Goal: Task Accomplishment & Management: Manage account settings

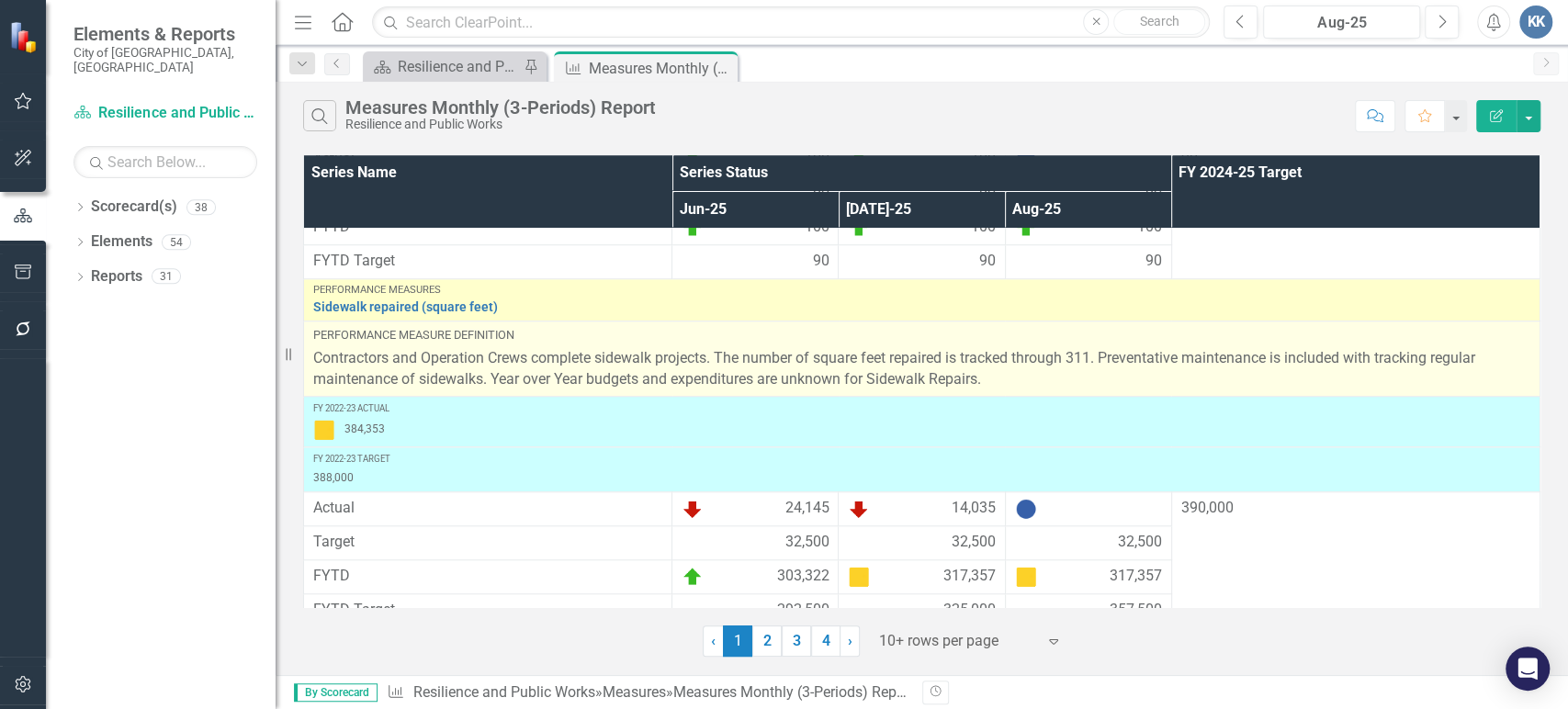
scroll to position [1057, 0]
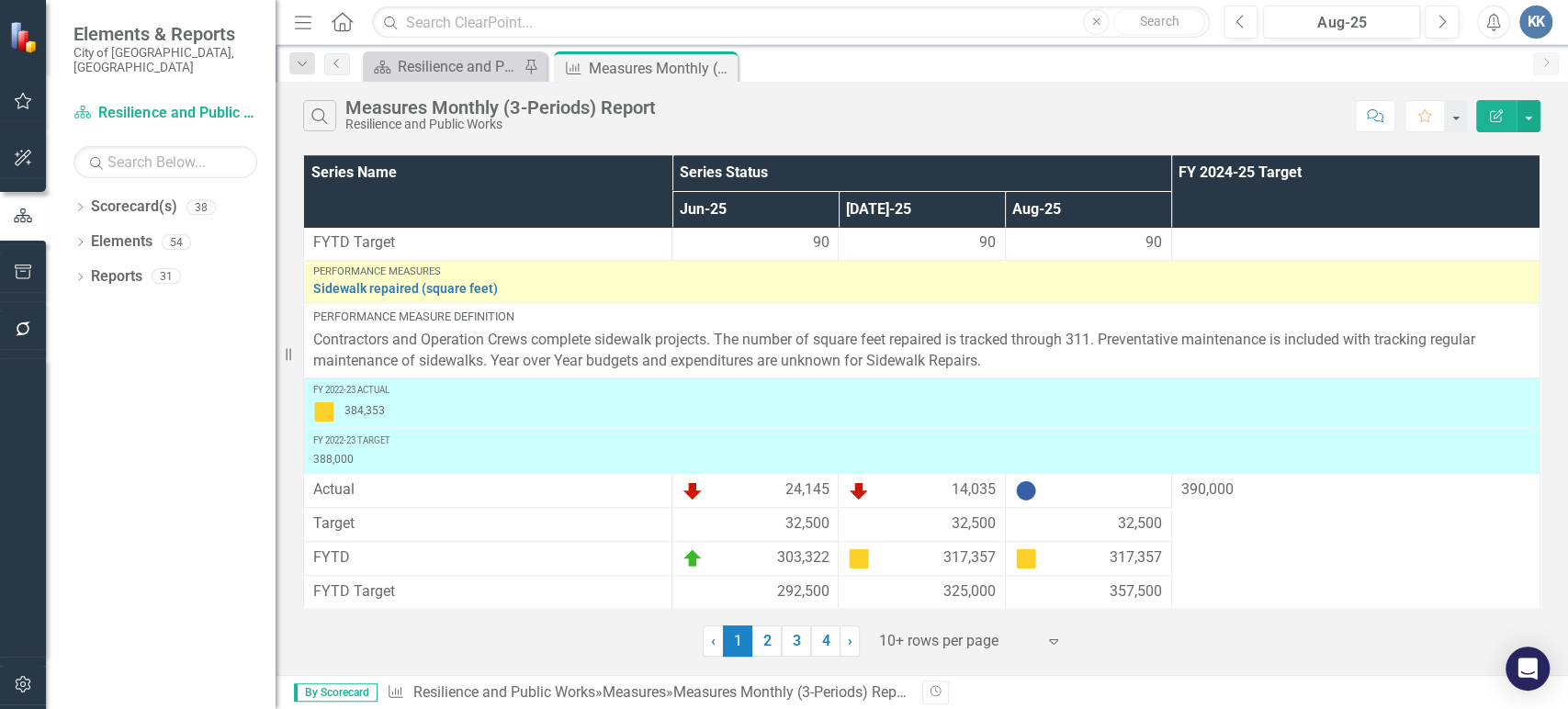
click at [990, 642] on div at bounding box center [958, 641] width 156 height 24
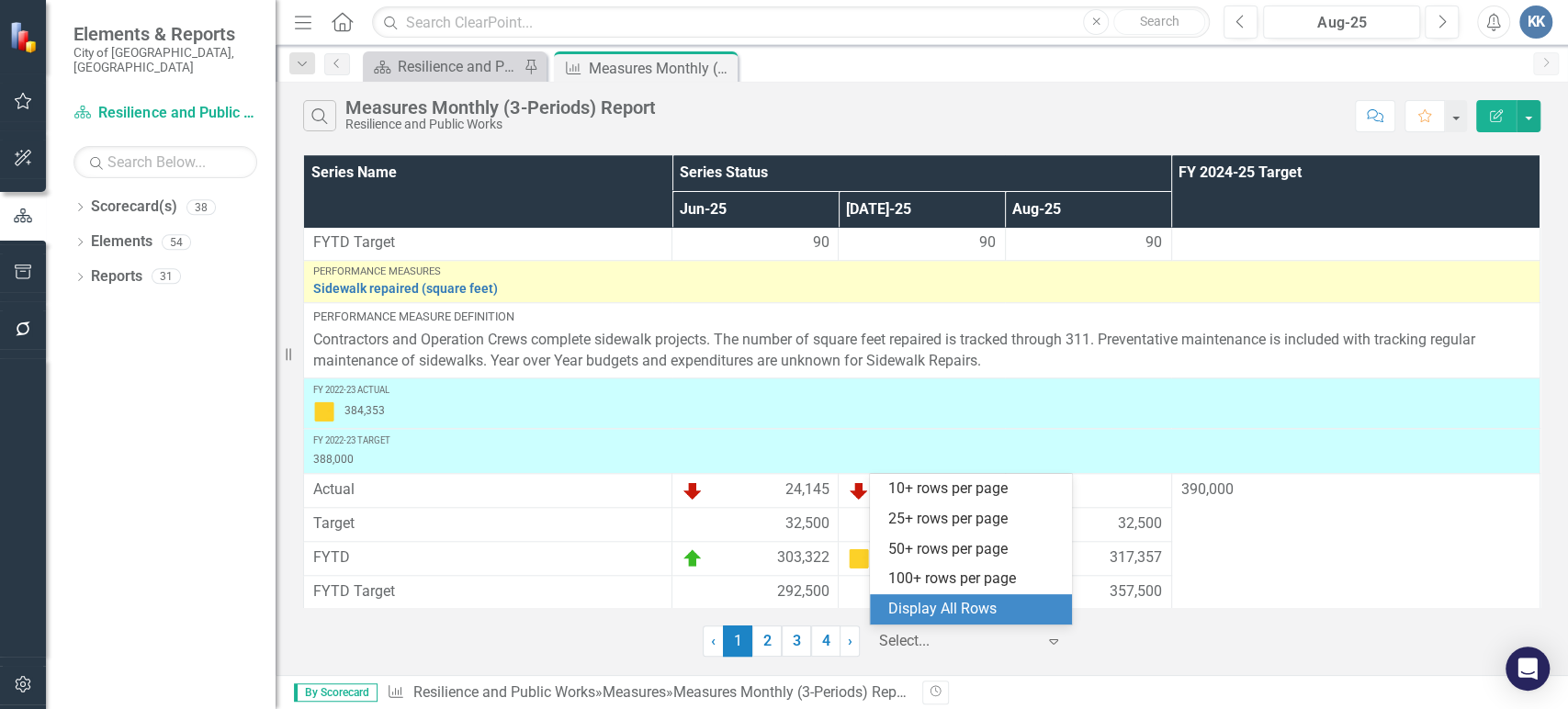
click at [979, 607] on div "Display All Rows" at bounding box center [974, 609] width 173 height 21
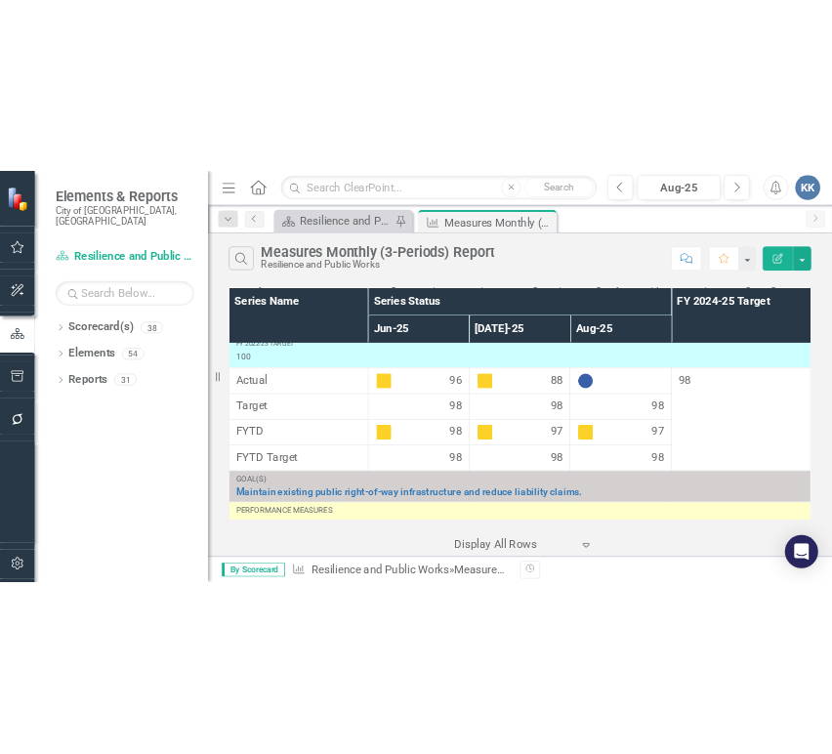
scroll to position [0, 0]
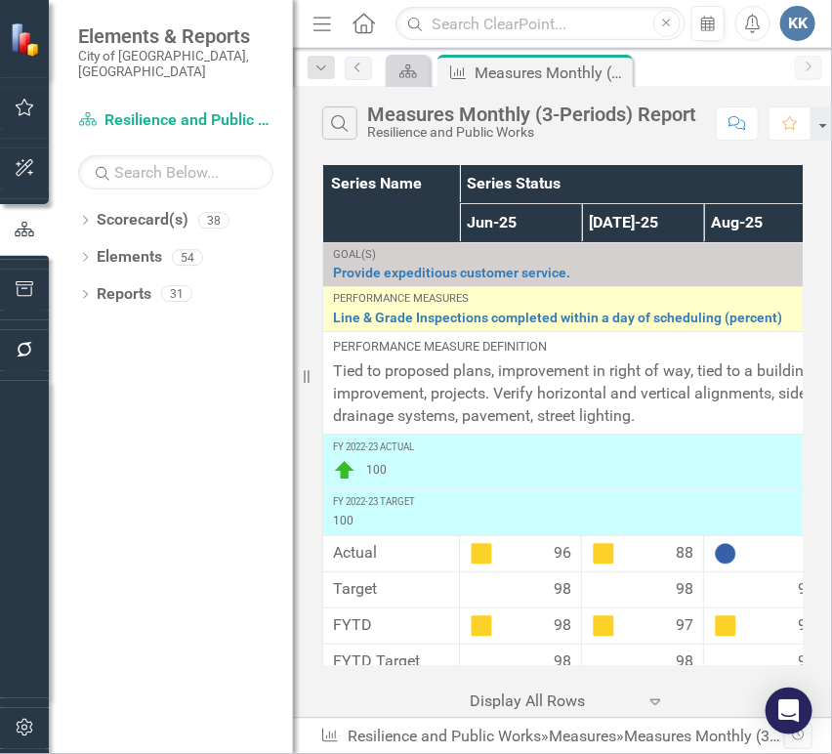
drag, startPoint x: 308, startPoint y: 381, endPoint x: 103, endPoint y: 387, distance: 205.2
click at [103, 388] on div "Elements & Reports City of [GEOGRAPHIC_DATA], [GEOGRAPHIC_DATA] Scorecard(s) Re…" at bounding box center [146, 377] width 293 height 754
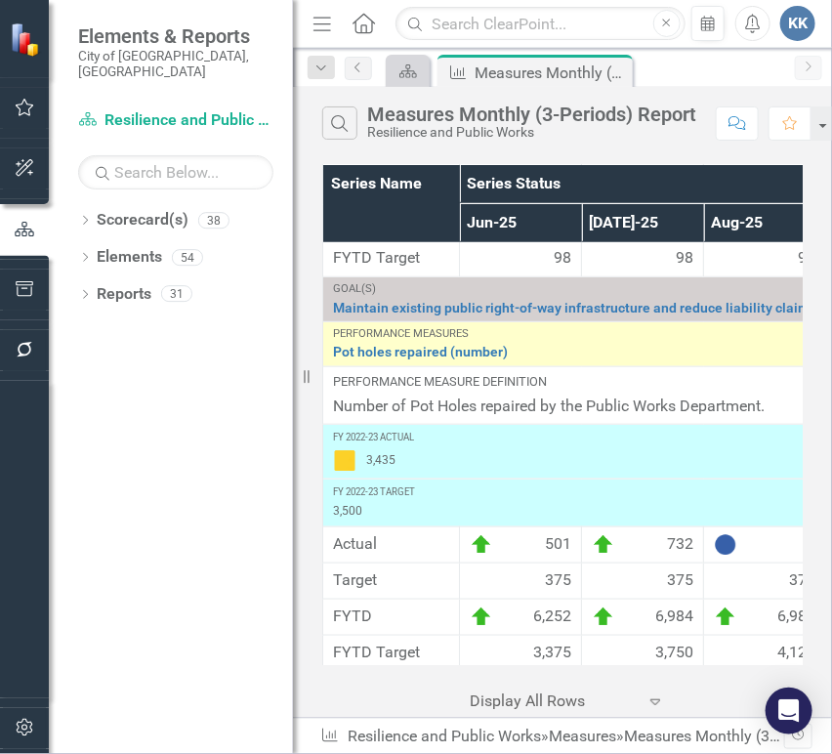
scroll to position [434, 0]
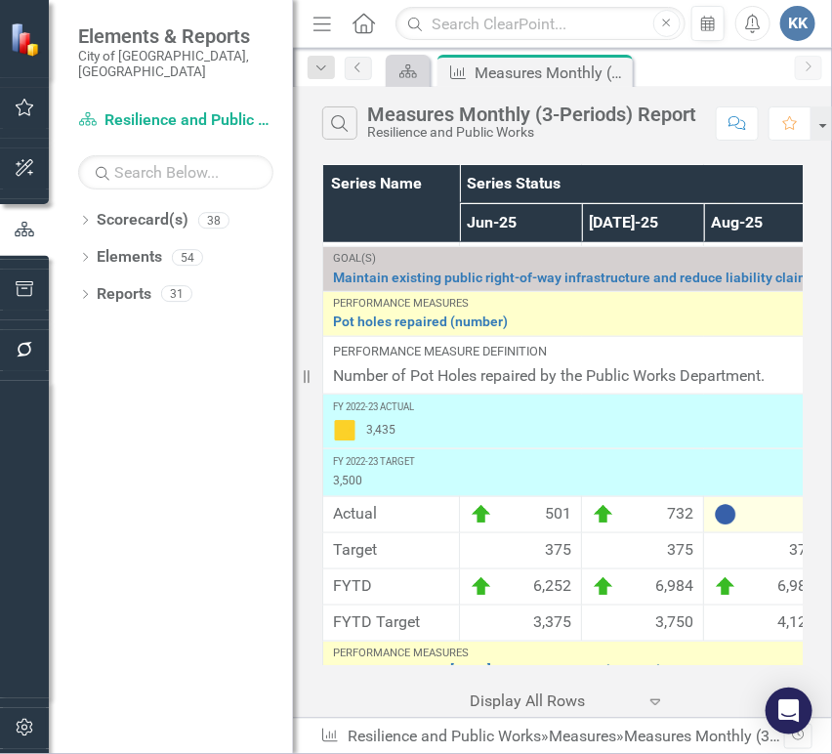
click at [753, 518] on div at bounding box center [765, 514] width 102 height 23
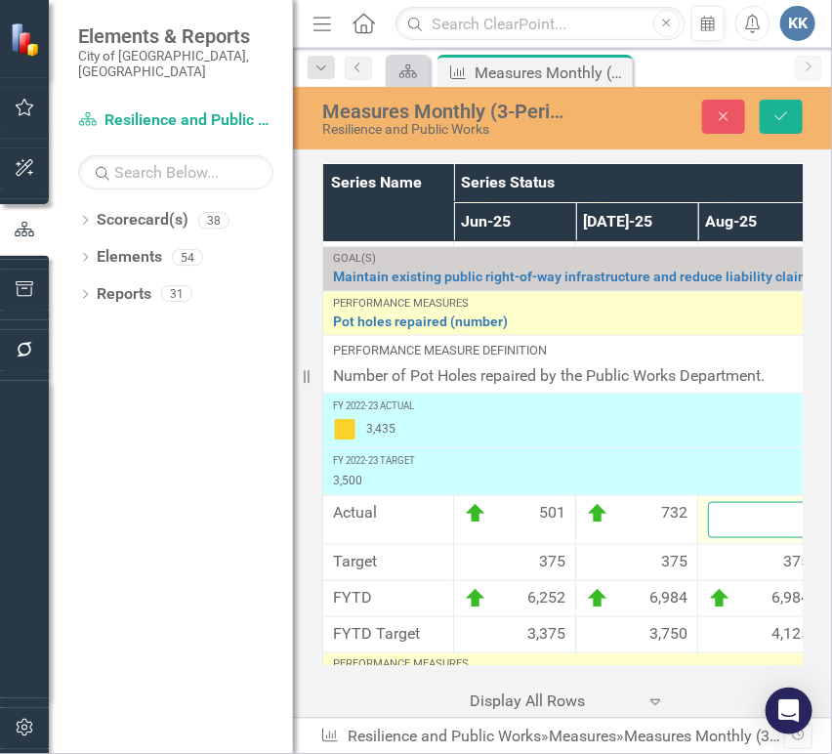
click at [751, 520] on input "number" at bounding box center [759, 520] width 102 height 36
type input "876"
click at [791, 121] on button "Save" at bounding box center [781, 117] width 43 height 34
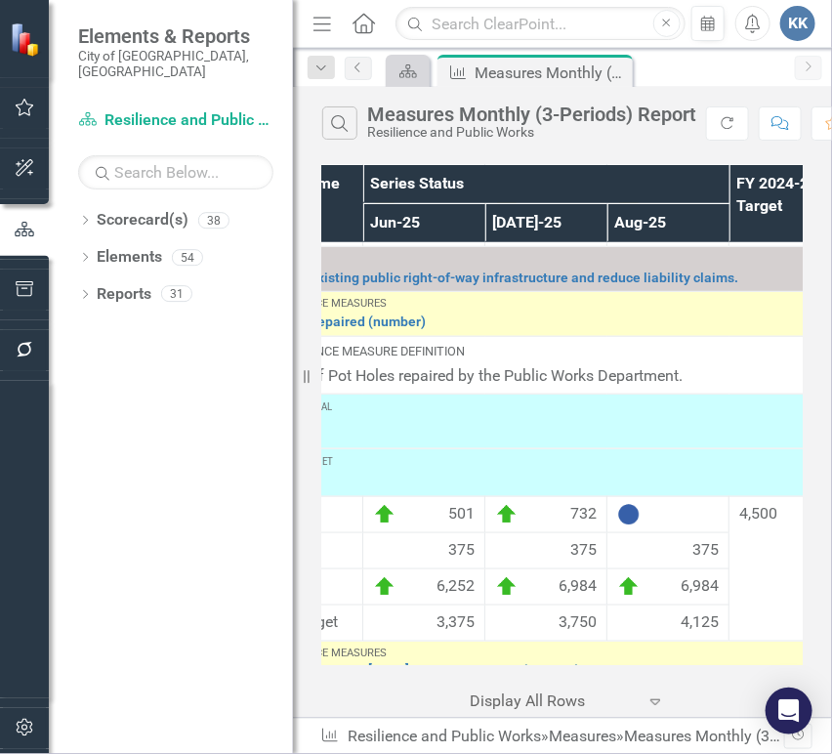
scroll to position [434, 87]
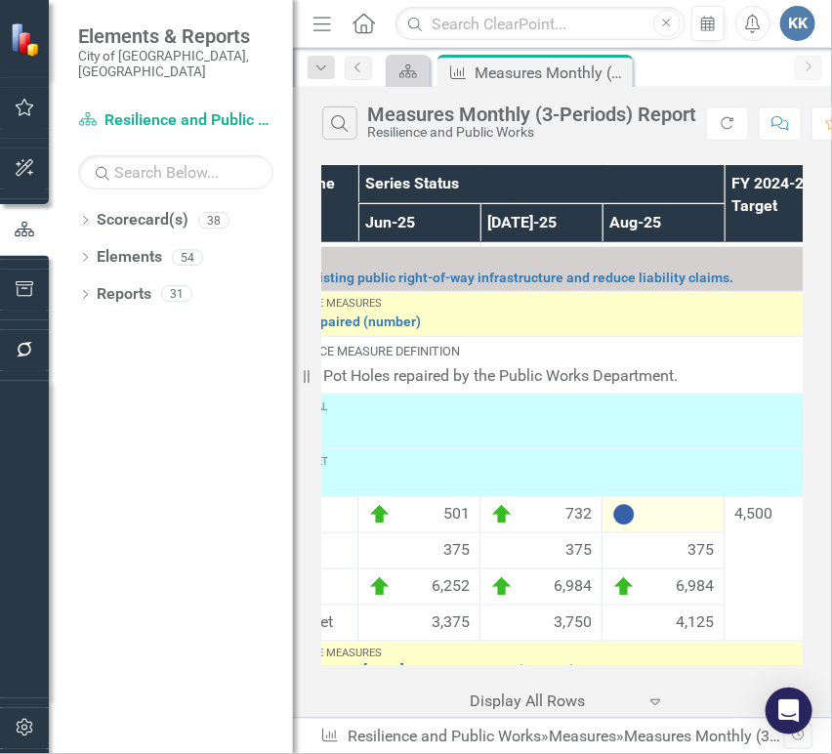
click at [649, 520] on div at bounding box center [663, 514] width 102 height 23
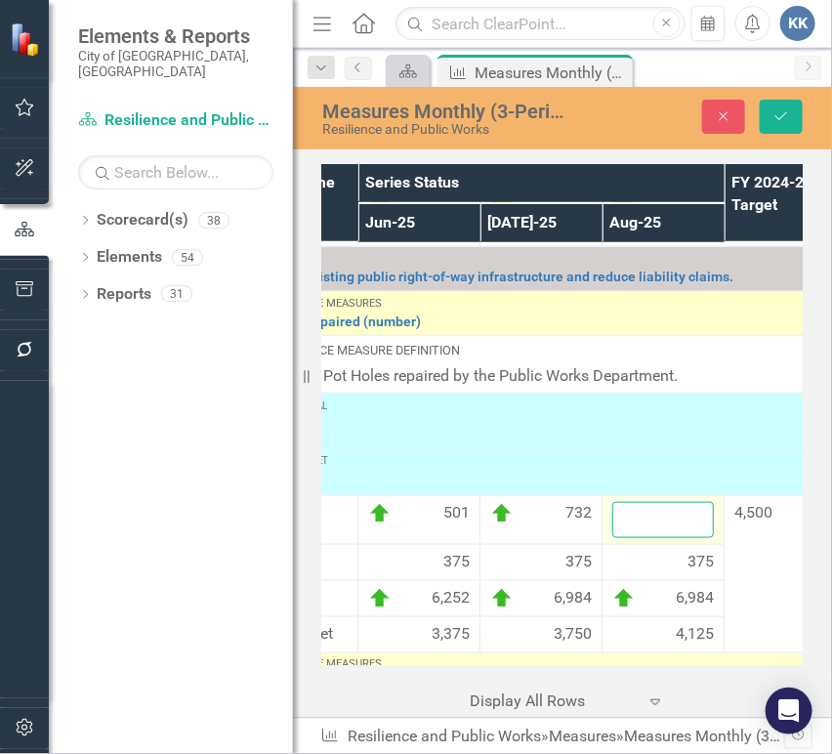
click at [642, 518] on input "number" at bounding box center [663, 520] width 102 height 36
type input "876"
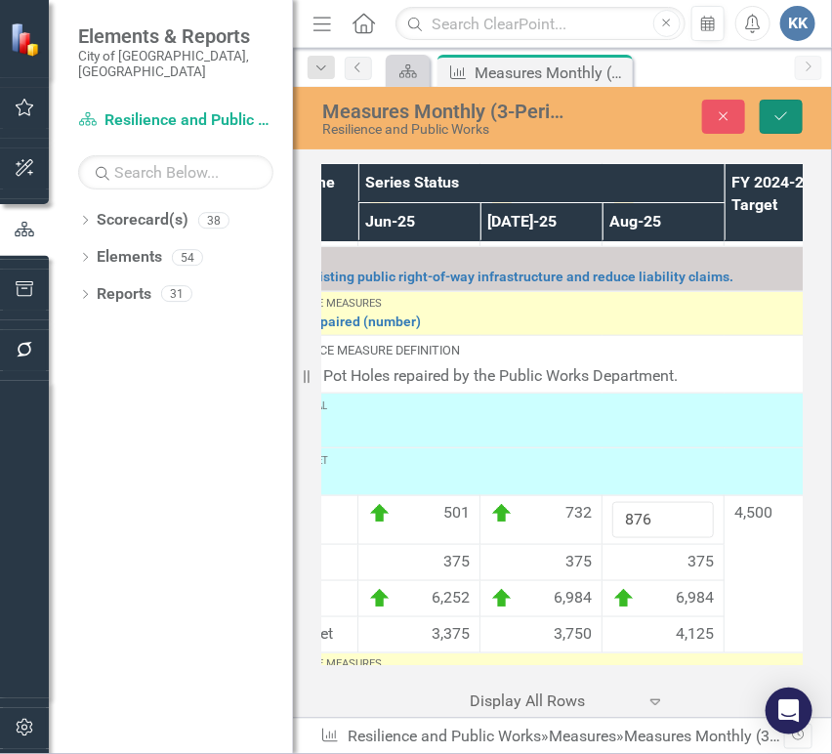
click at [800, 100] on button "Save" at bounding box center [781, 117] width 43 height 34
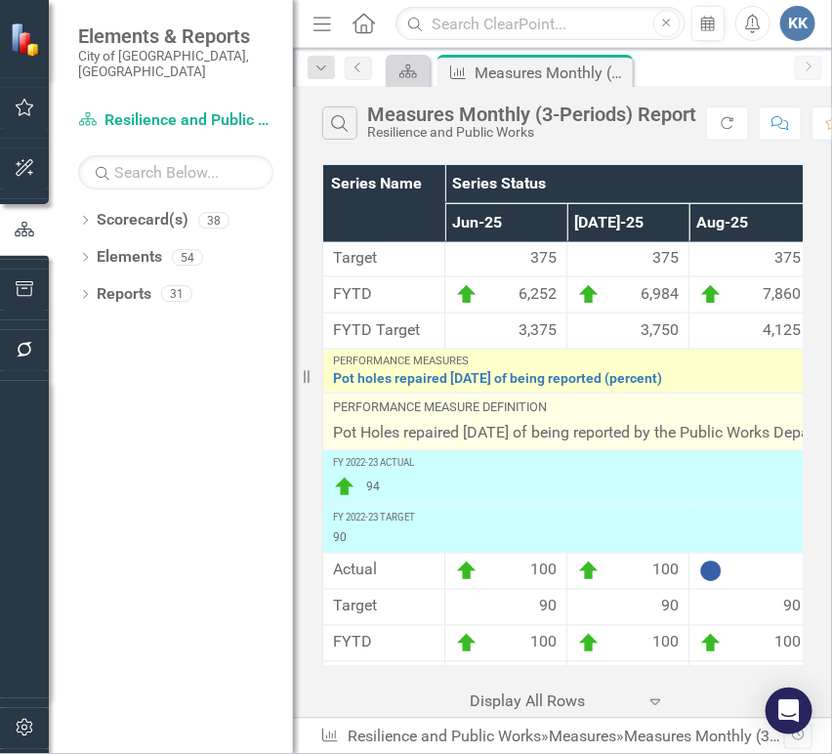
scroll to position [867, 0]
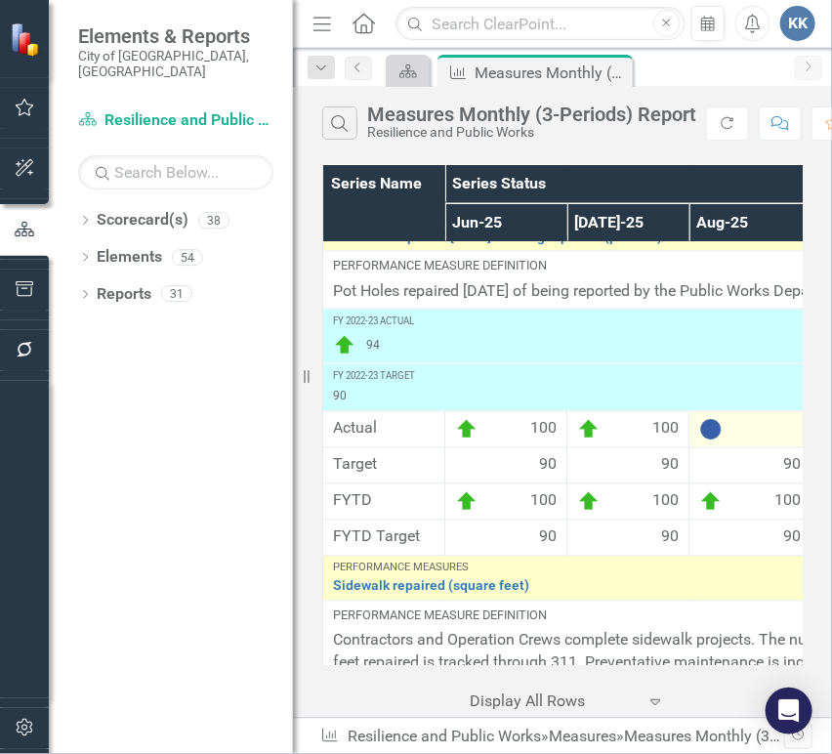
click at [733, 434] on div at bounding box center [750, 429] width 102 height 23
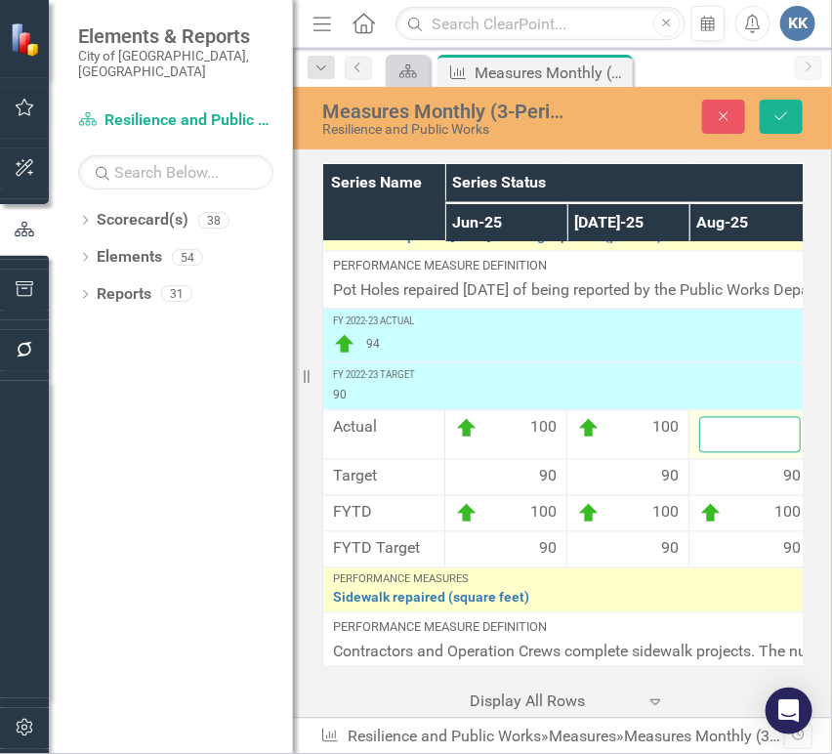
click at [733, 434] on input "number" at bounding box center [750, 435] width 102 height 36
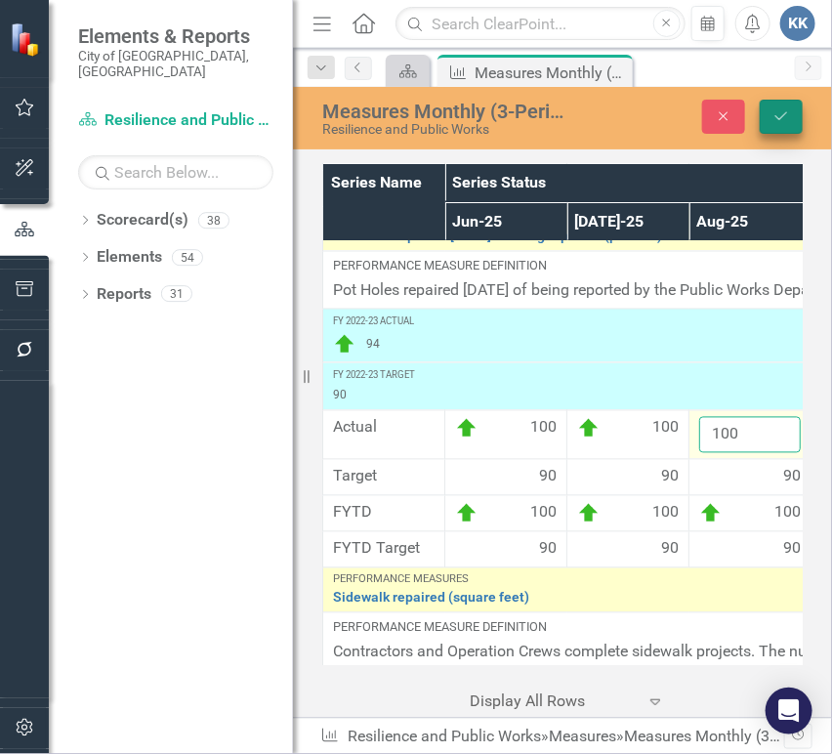
type input "100"
click at [793, 110] on button "Save" at bounding box center [781, 117] width 43 height 34
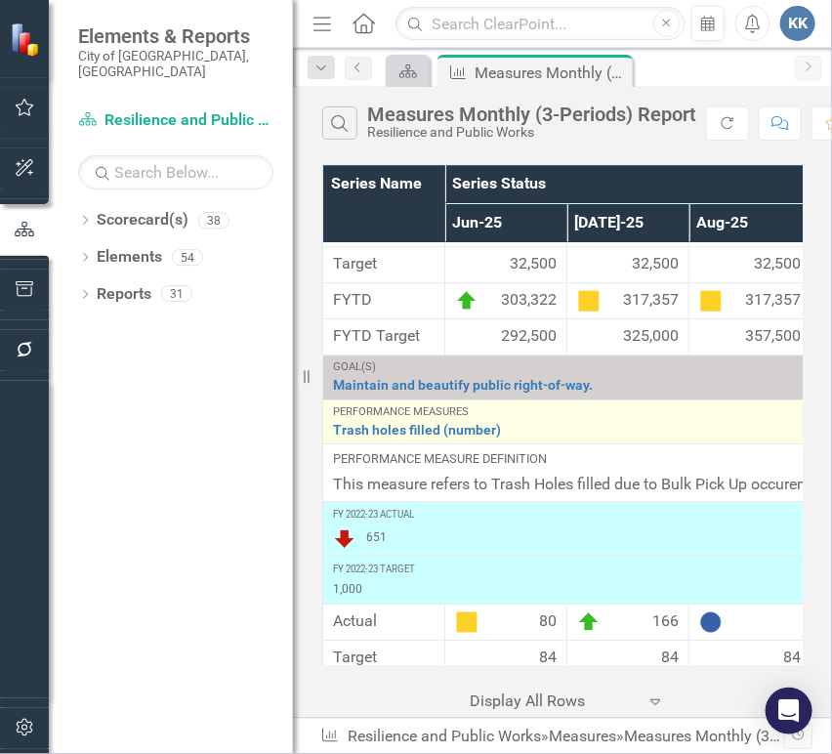
scroll to position [1519, 0]
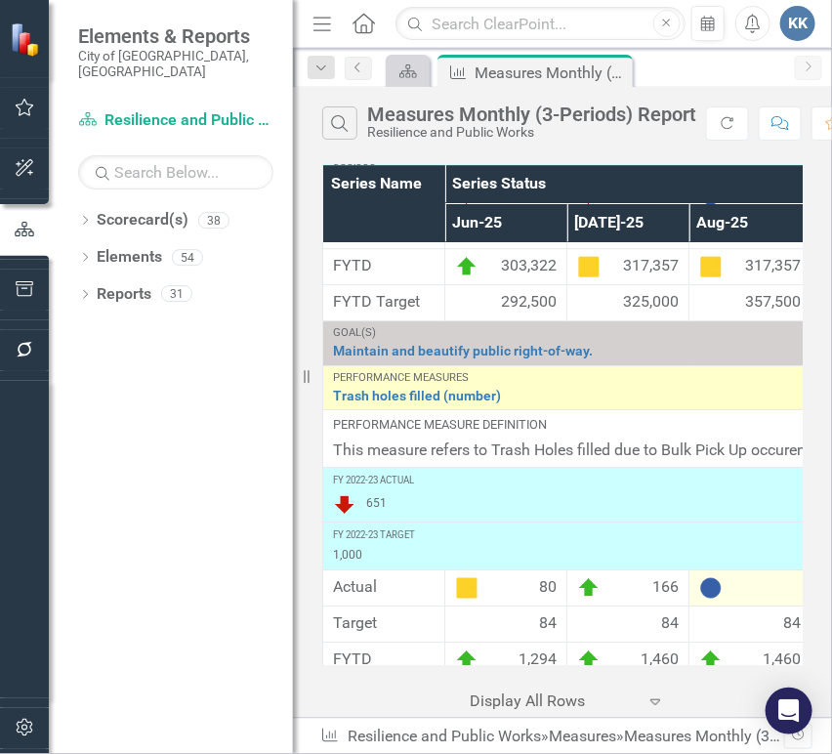
click at [727, 589] on div at bounding box center [750, 587] width 102 height 23
click at [727, 588] on div at bounding box center [750, 587] width 102 height 23
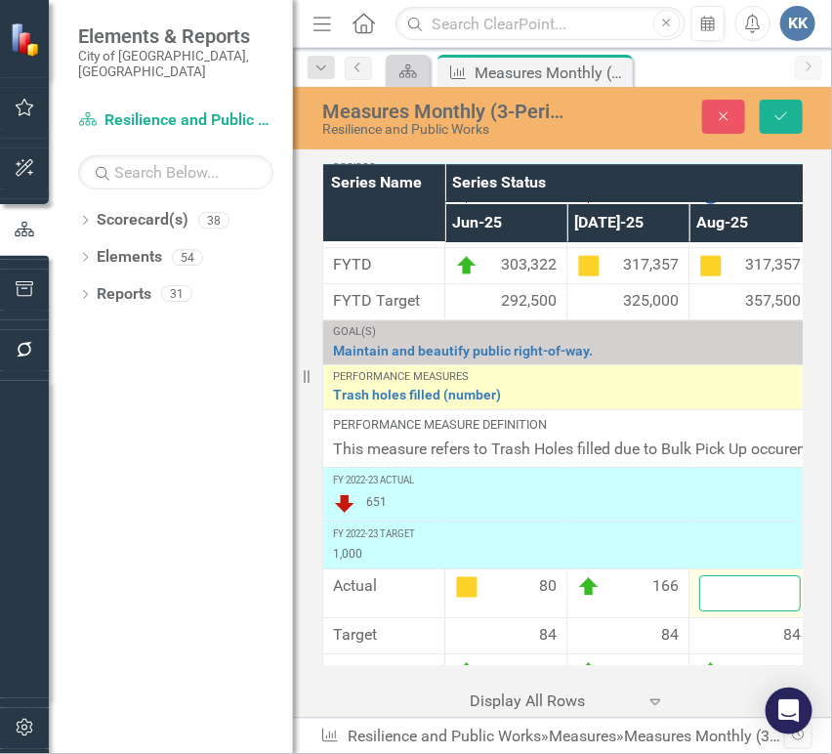
click at [727, 588] on input "number" at bounding box center [750, 593] width 102 height 36
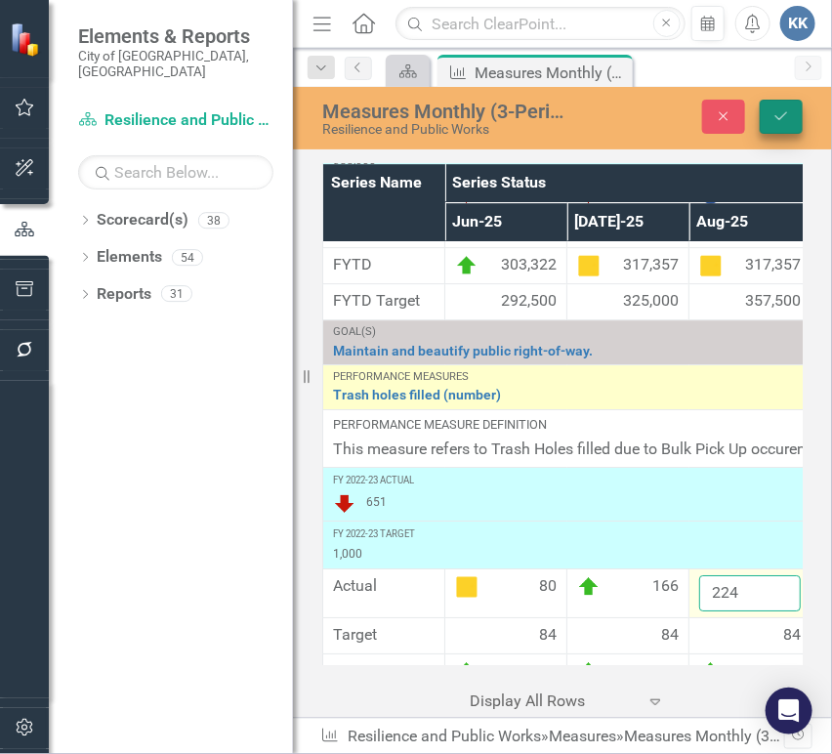
type input "224"
click at [789, 121] on icon "Save" at bounding box center [782, 116] width 18 height 14
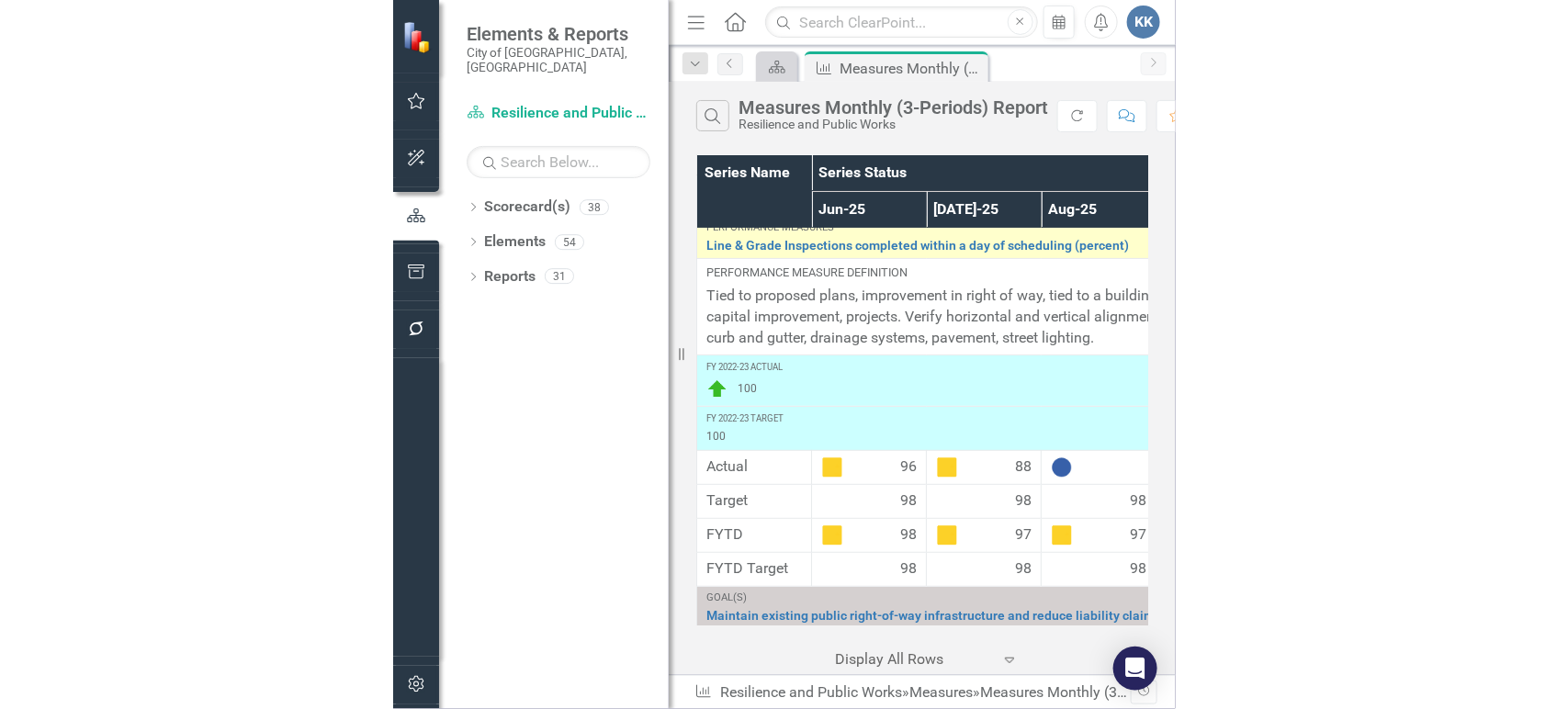
scroll to position [0, 0]
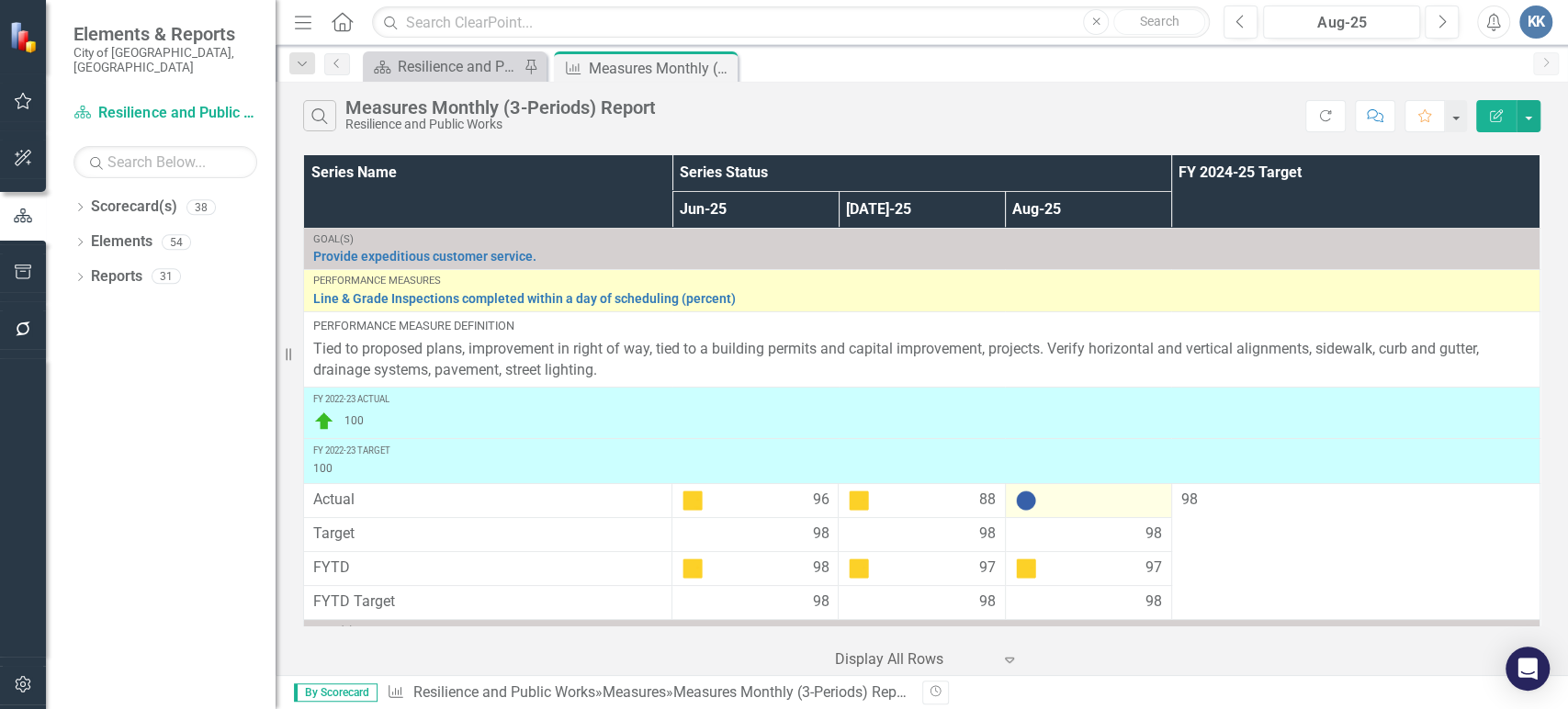
click at [1015, 496] on img at bounding box center [1025, 500] width 22 height 22
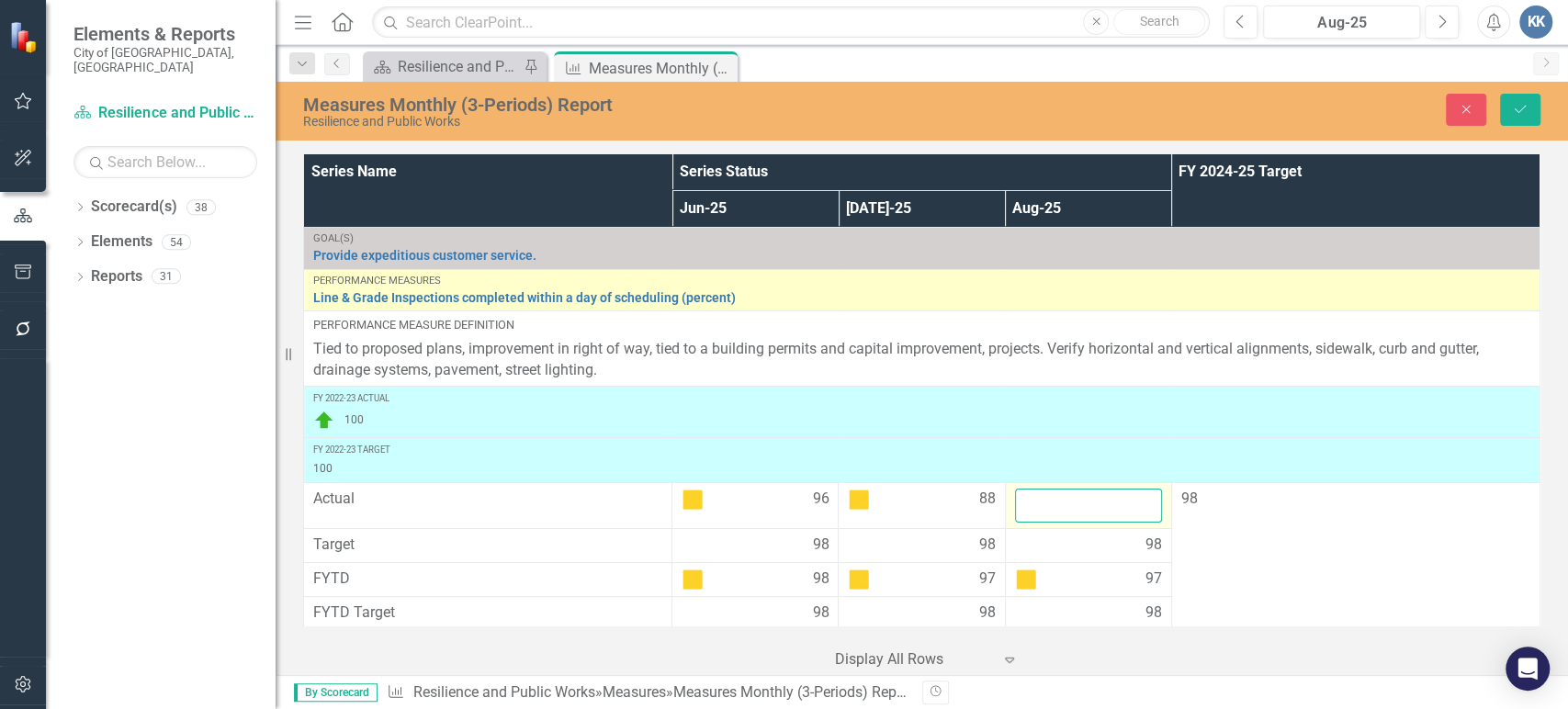
click at [1058, 503] on input "number" at bounding box center [1088, 506] width 147 height 34
type input "98"
click at [1518, 106] on icon "Save" at bounding box center [1521, 109] width 17 height 13
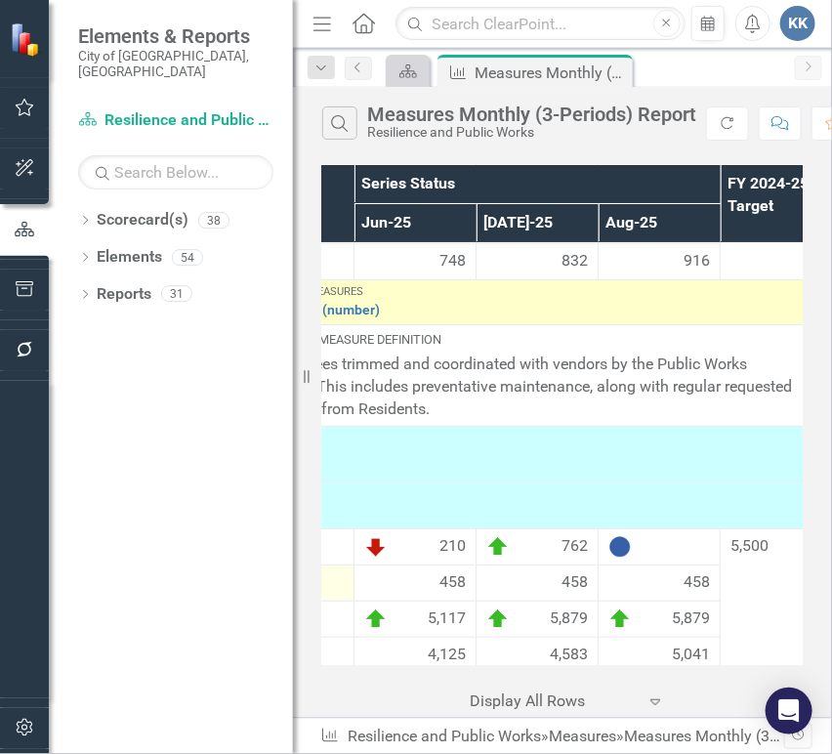
scroll to position [1953, 105]
click at [644, 545] on div at bounding box center [660, 546] width 102 height 23
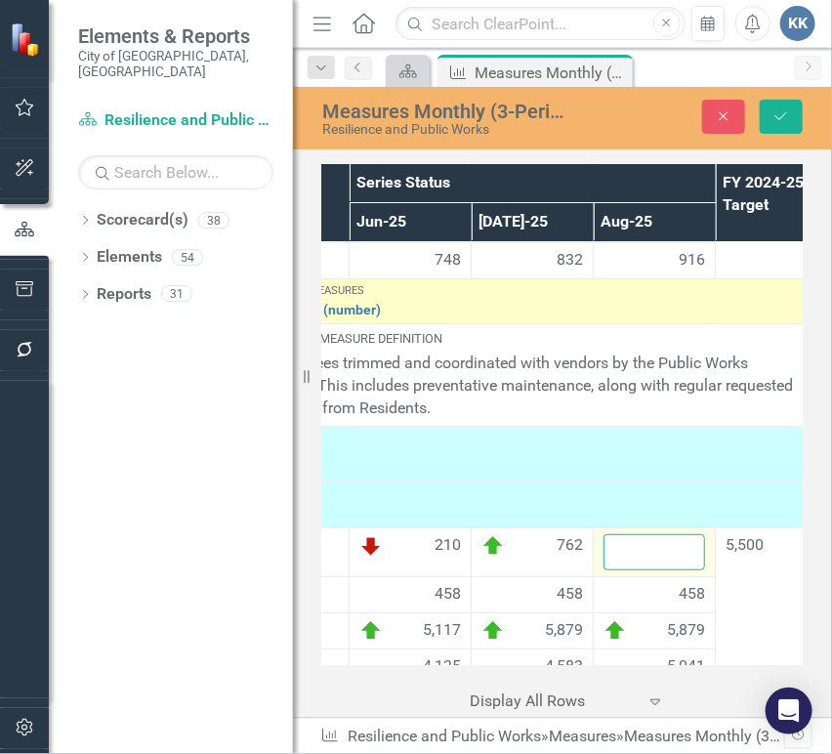
click at [644, 545] on input "number" at bounding box center [655, 552] width 102 height 36
type input "722"
click at [785, 113] on icon "submit" at bounding box center [781, 116] width 12 height 8
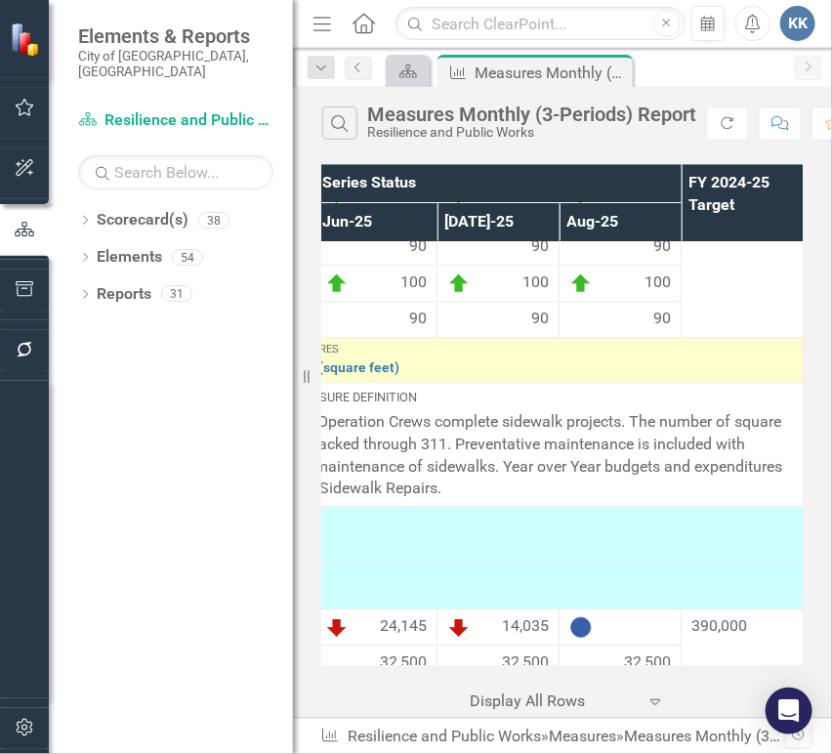
scroll to position [1085, 133]
click at [574, 620] on img at bounding box center [579, 627] width 23 height 23
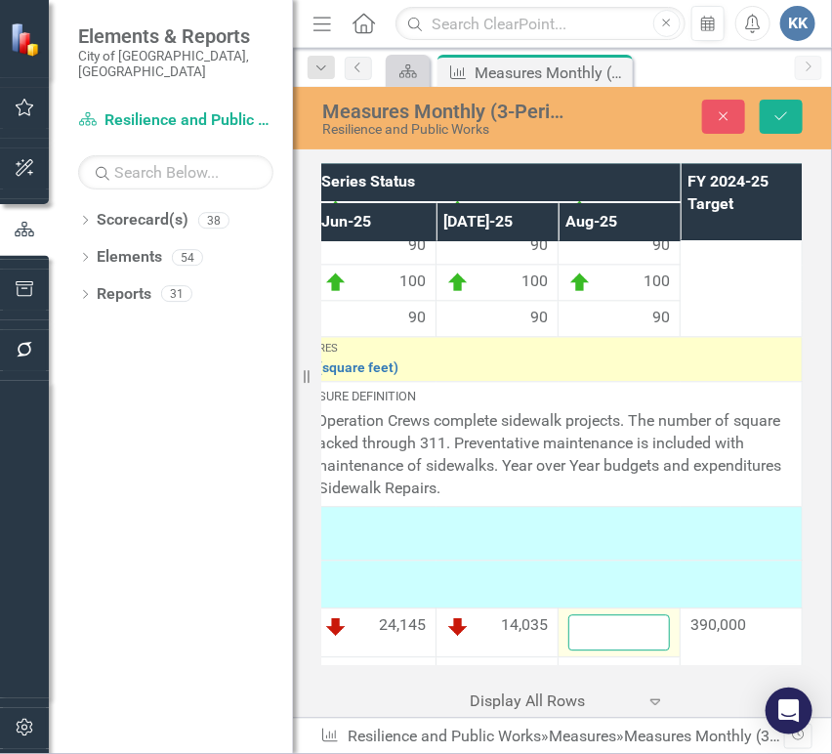
click at [593, 626] on input "number" at bounding box center [619, 633] width 102 height 36
paste input "32672"
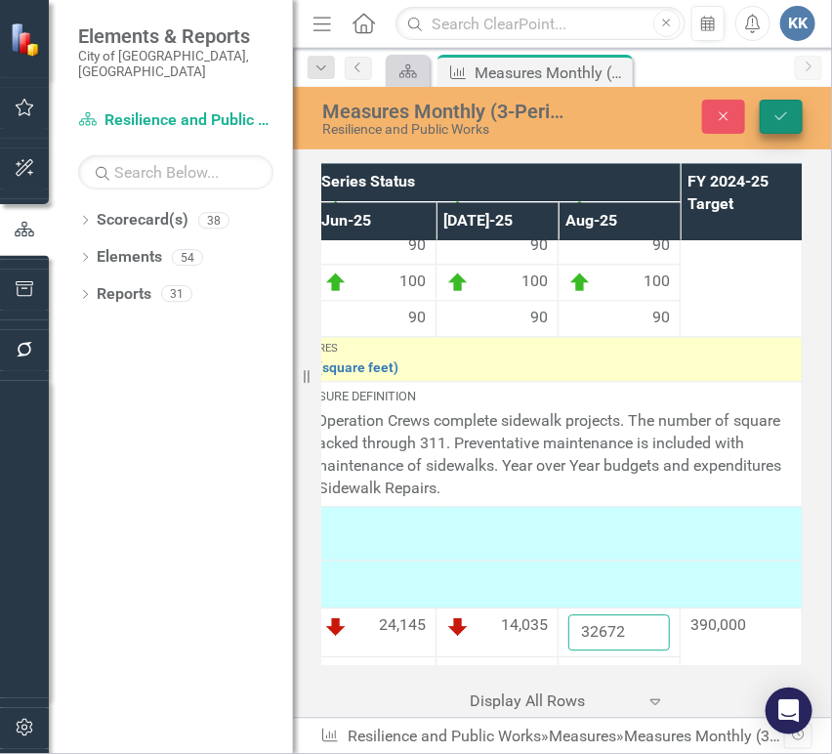
type input "32672"
click at [790, 115] on button "Save" at bounding box center [781, 117] width 43 height 34
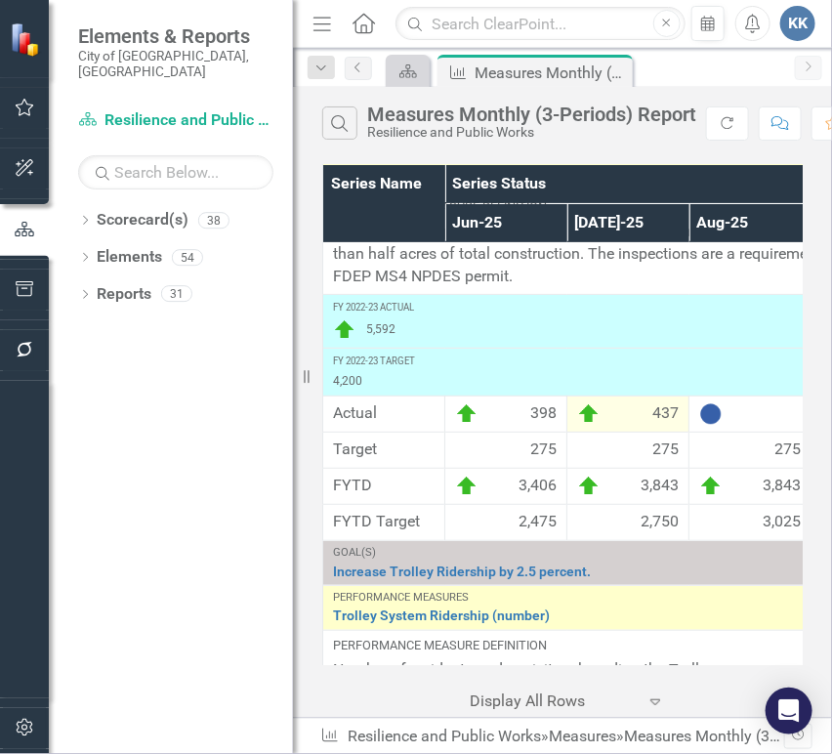
scroll to position [3797, 0]
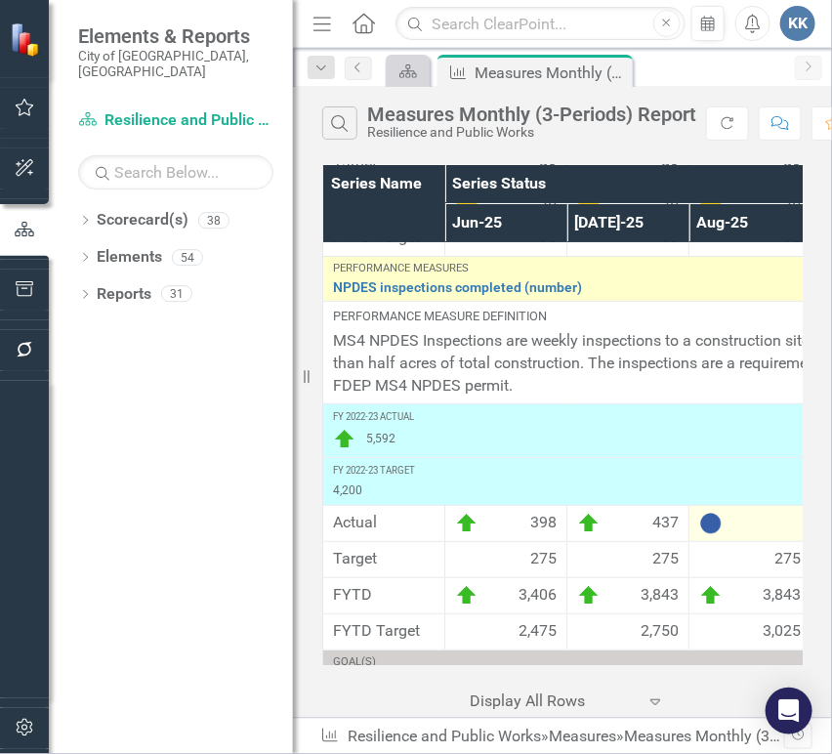
click at [736, 521] on div at bounding box center [750, 523] width 102 height 23
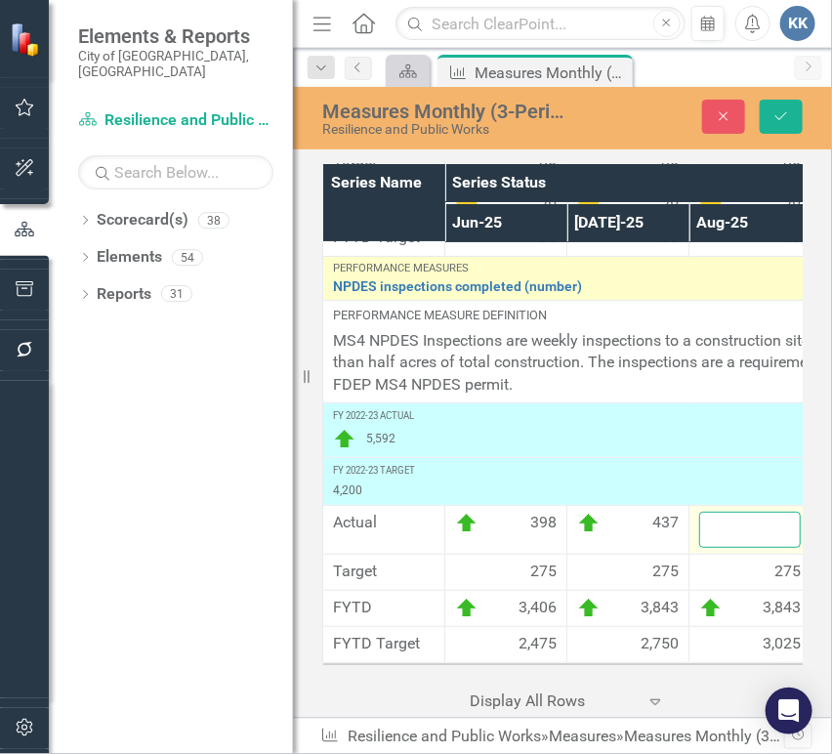
click at [723, 527] on input "number" at bounding box center [750, 530] width 102 height 36
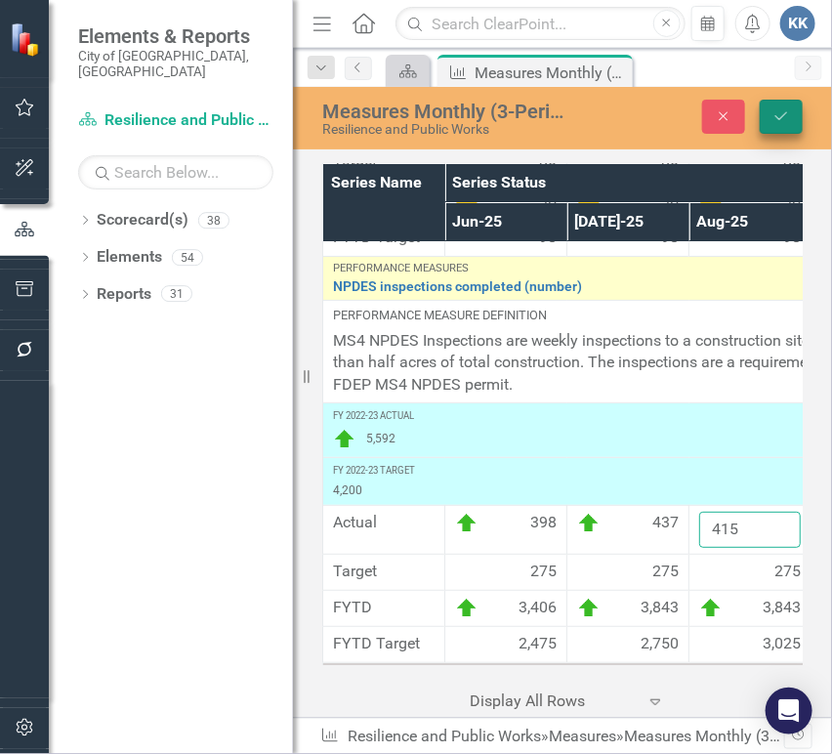
type input "415"
click at [772, 102] on button "Save" at bounding box center [781, 117] width 43 height 34
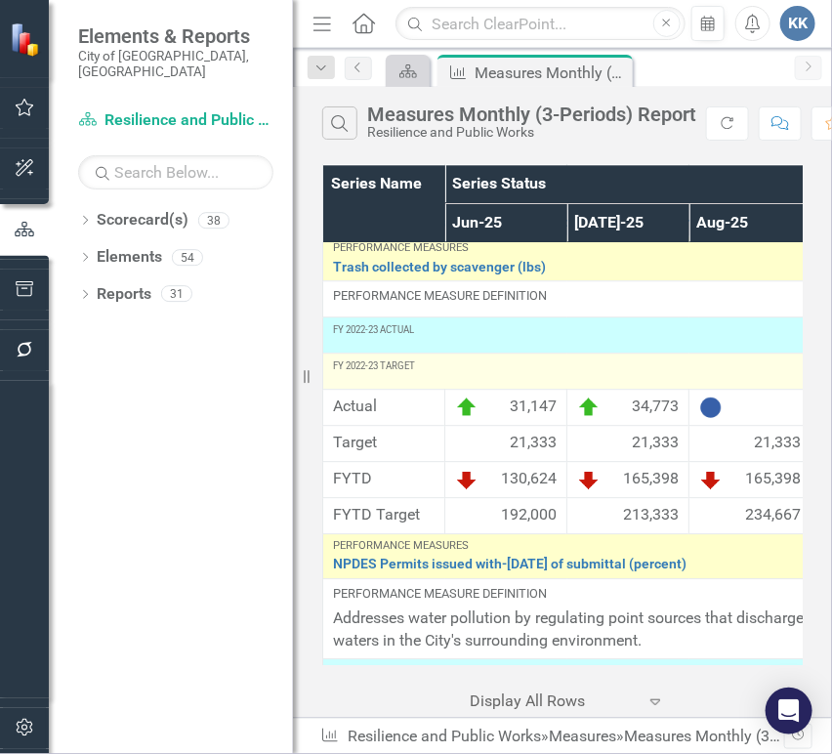
scroll to position [3147, 0]
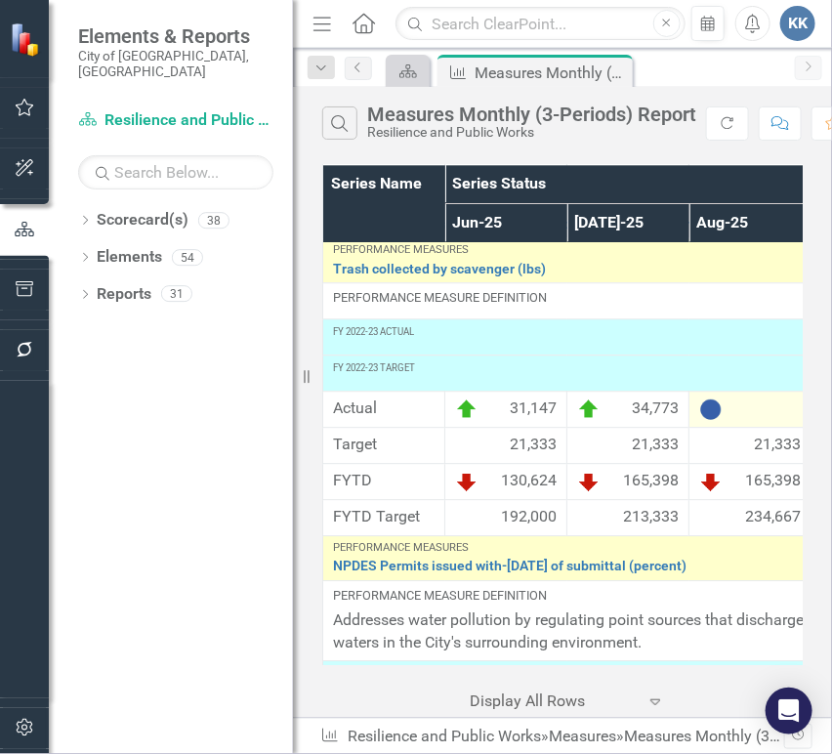
click at [747, 412] on div at bounding box center [750, 409] width 102 height 23
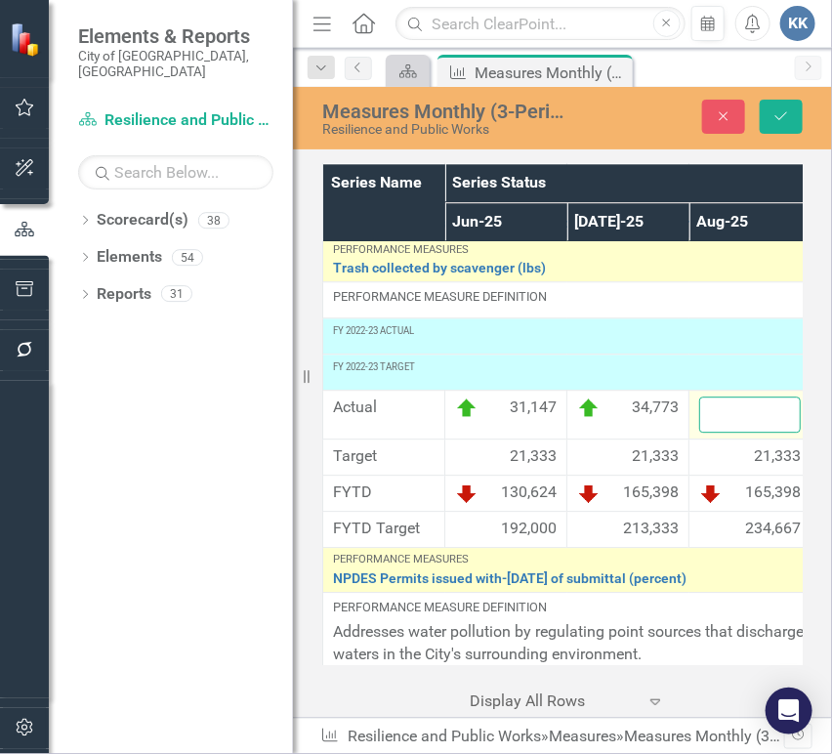
click at [732, 413] on input "number" at bounding box center [750, 415] width 102 height 36
type input "31679"
click at [782, 107] on button "Save" at bounding box center [781, 117] width 43 height 34
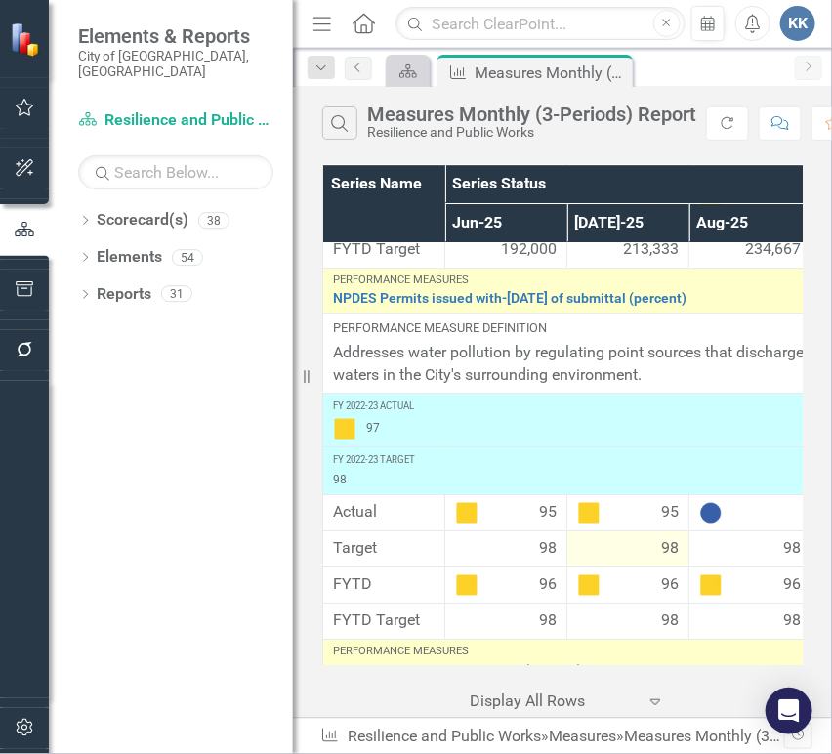
scroll to position [3364, 0]
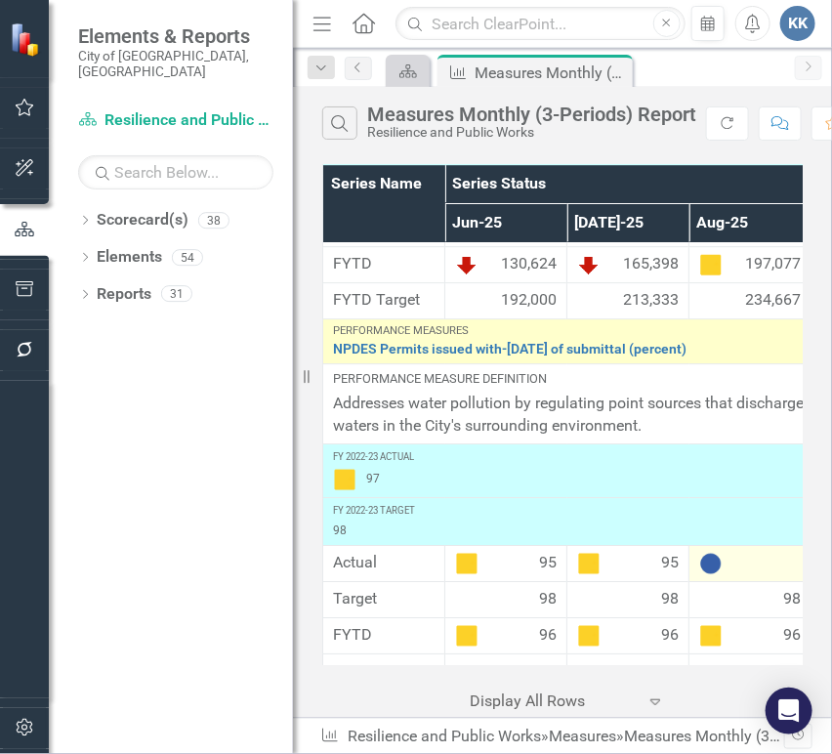
click at [721, 562] on img at bounding box center [710, 563] width 23 height 23
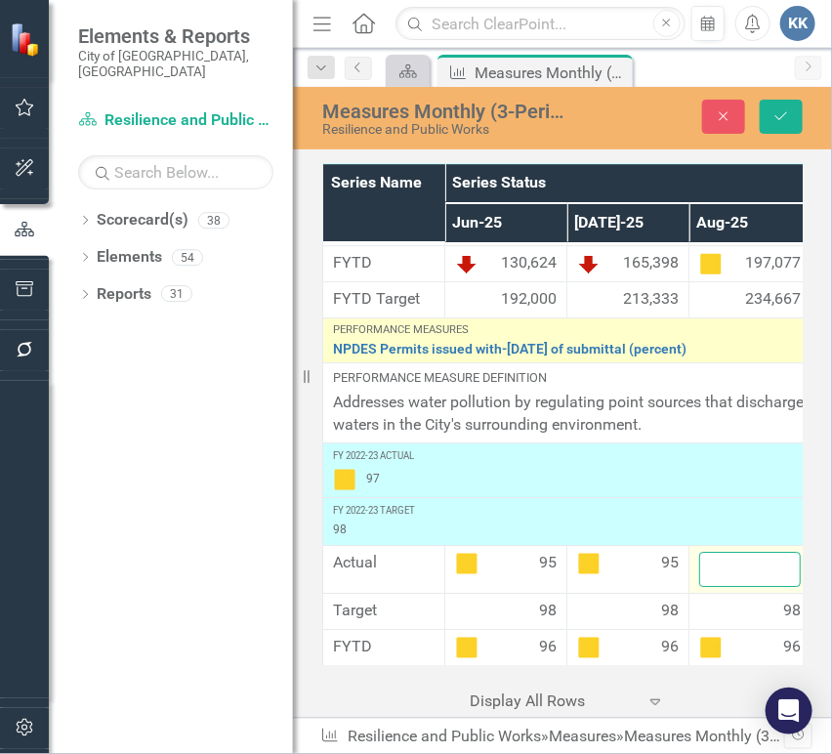
click at [721, 562] on input "number" at bounding box center [750, 570] width 102 height 36
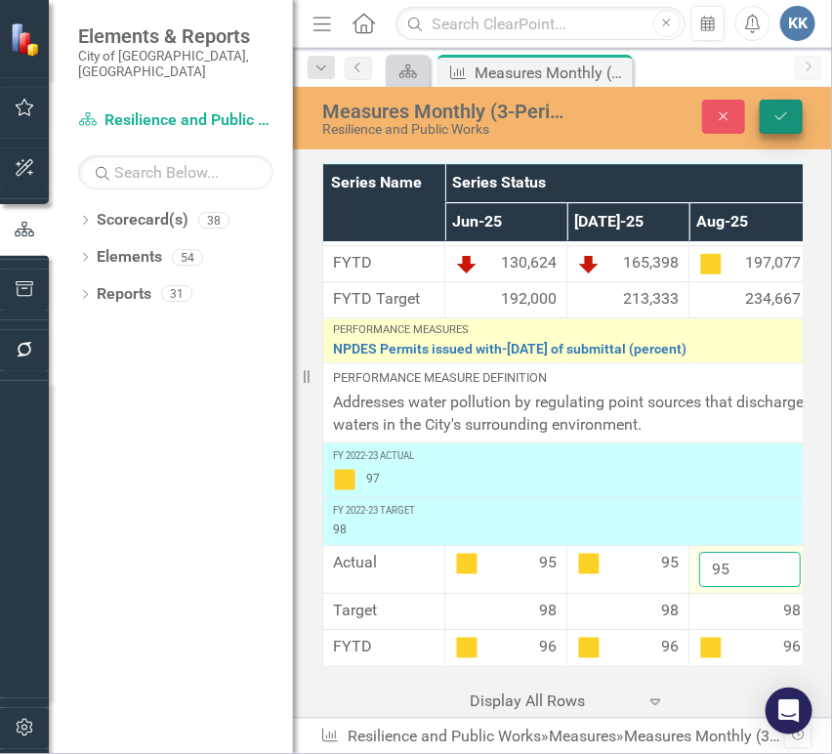
type input "95"
click at [789, 128] on button "Save" at bounding box center [781, 117] width 43 height 34
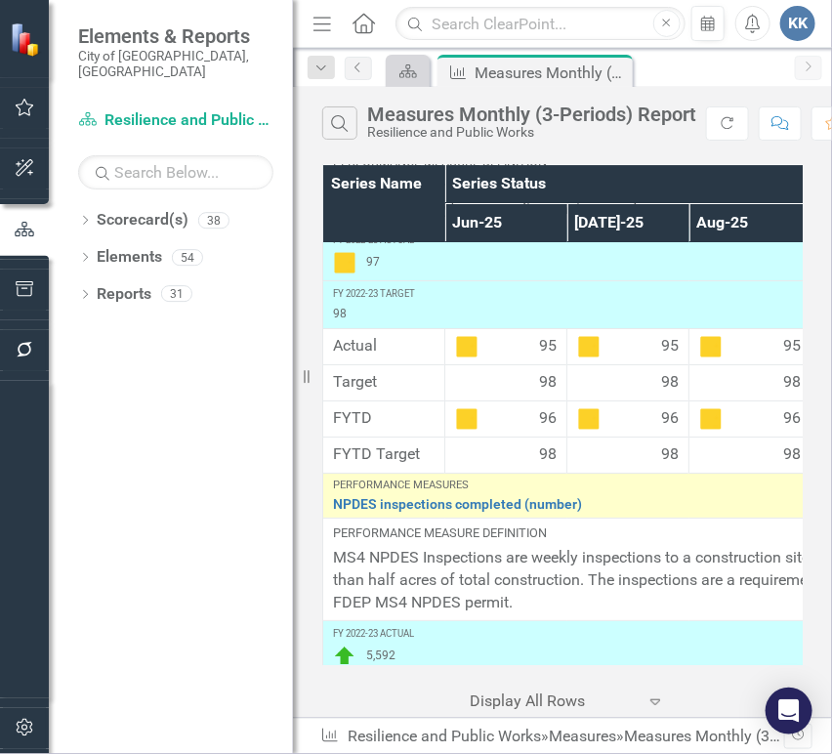
scroll to position [3689, 0]
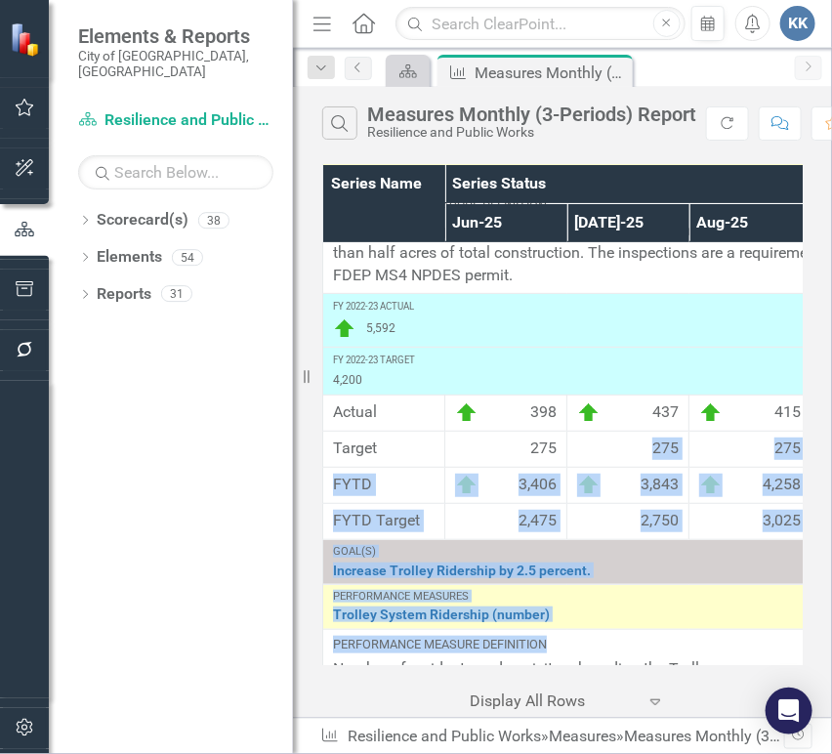
drag, startPoint x: 623, startPoint y: 666, endPoint x: 658, endPoint y: 664, distance: 35.2
click at [658, 664] on div "Series Name Series Status FY 2024-25 Target Jun-25 [DATE]-25 Aug-25 Goal(s) Pro…" at bounding box center [562, 439] width 539 height 558
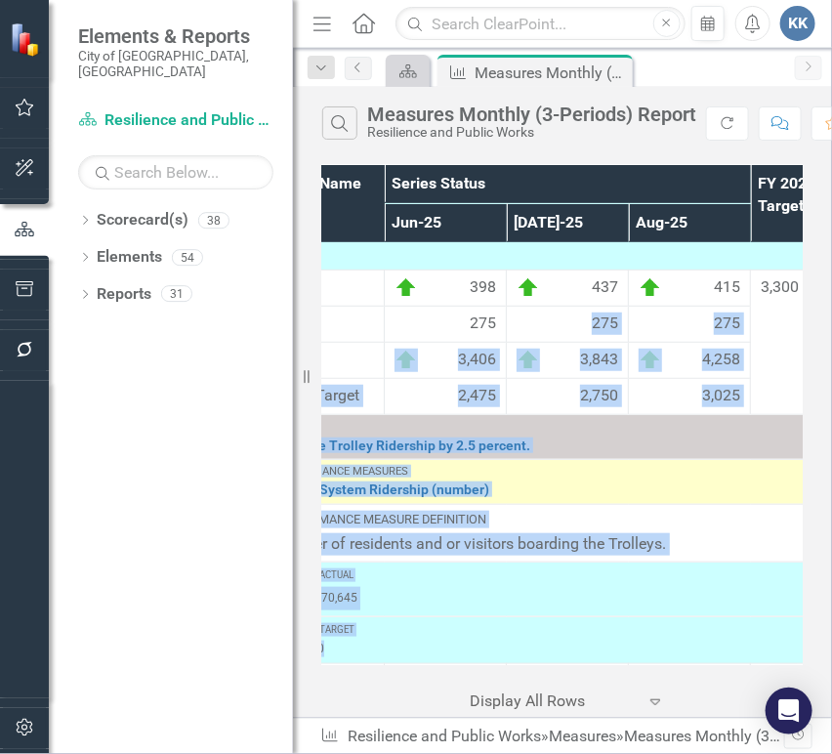
scroll to position [4033, 75]
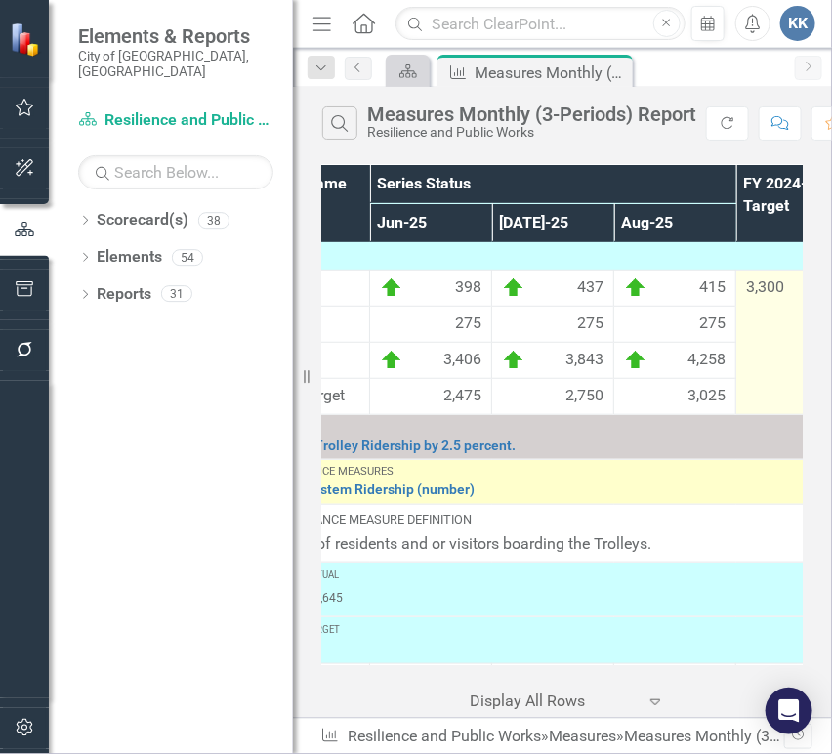
click at [766, 395] on td "3,300" at bounding box center [797, 343] width 122 height 145
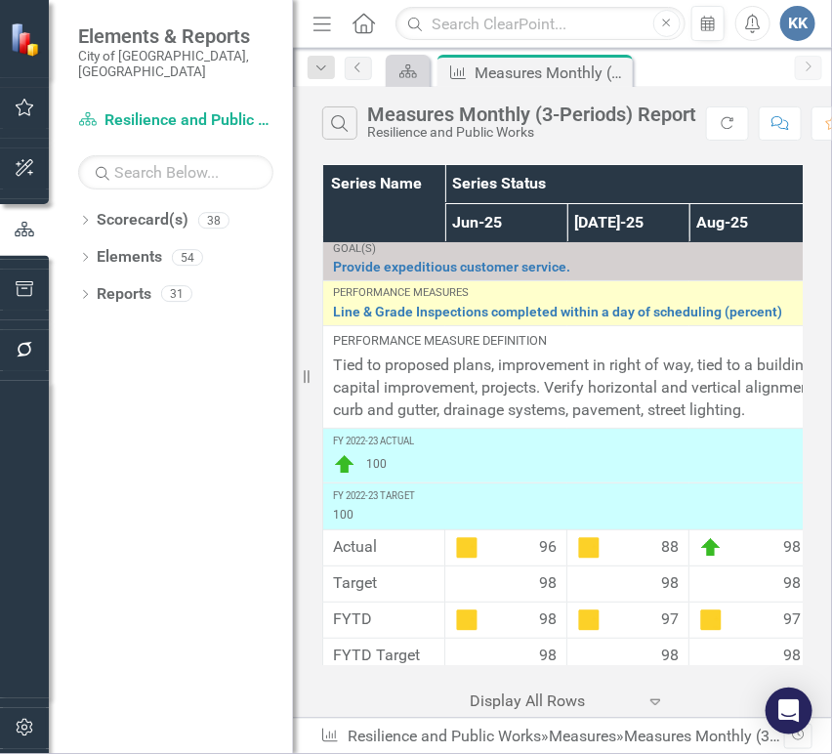
scroll to position [0, 0]
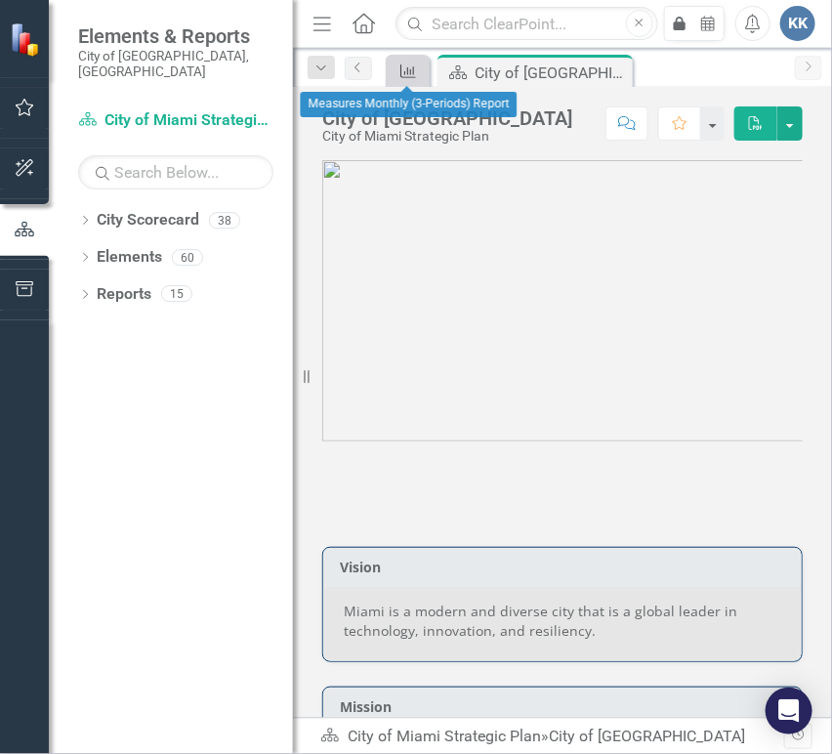
click at [417, 69] on icon "Measure" at bounding box center [408, 71] width 20 height 16
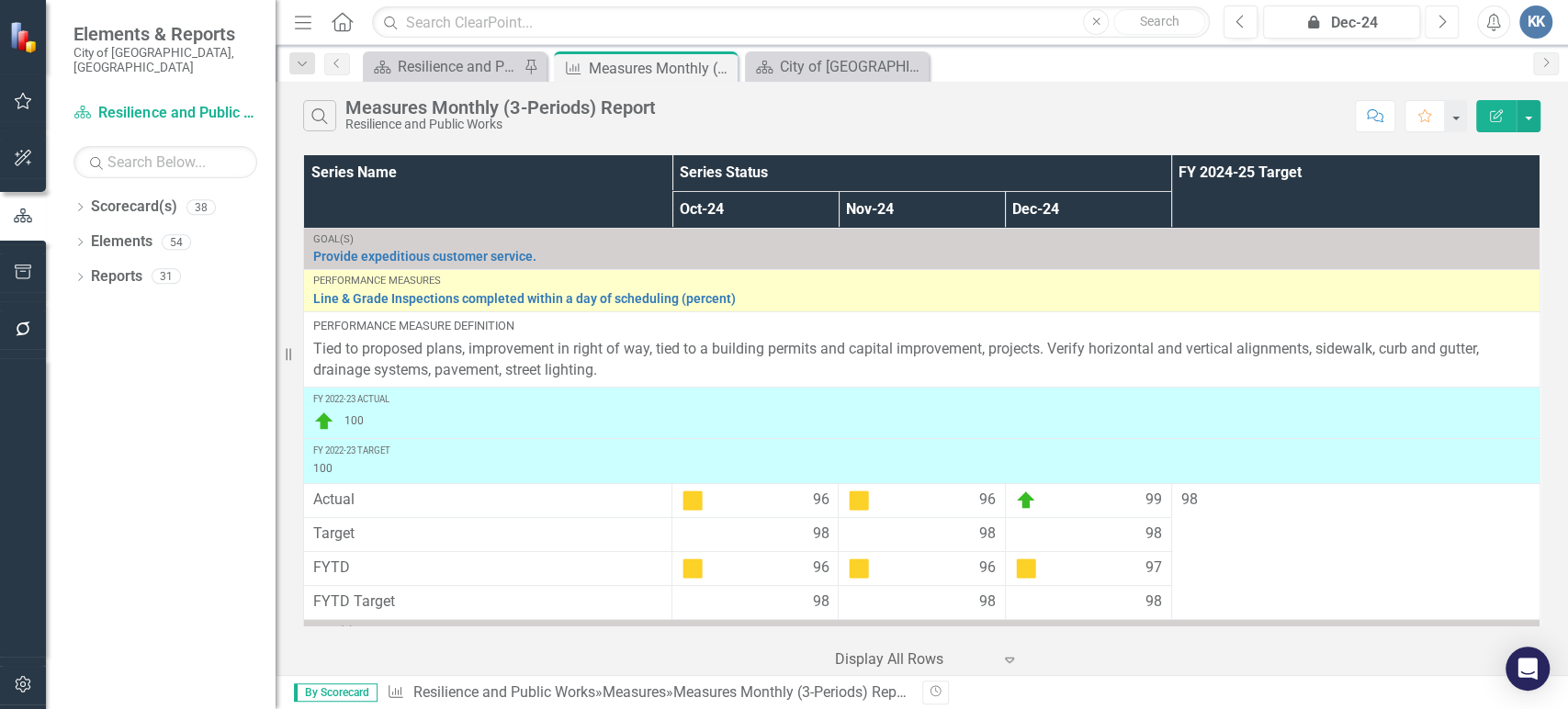
click at [782, 23] on icon "button" at bounding box center [1443, 22] width 8 height 13
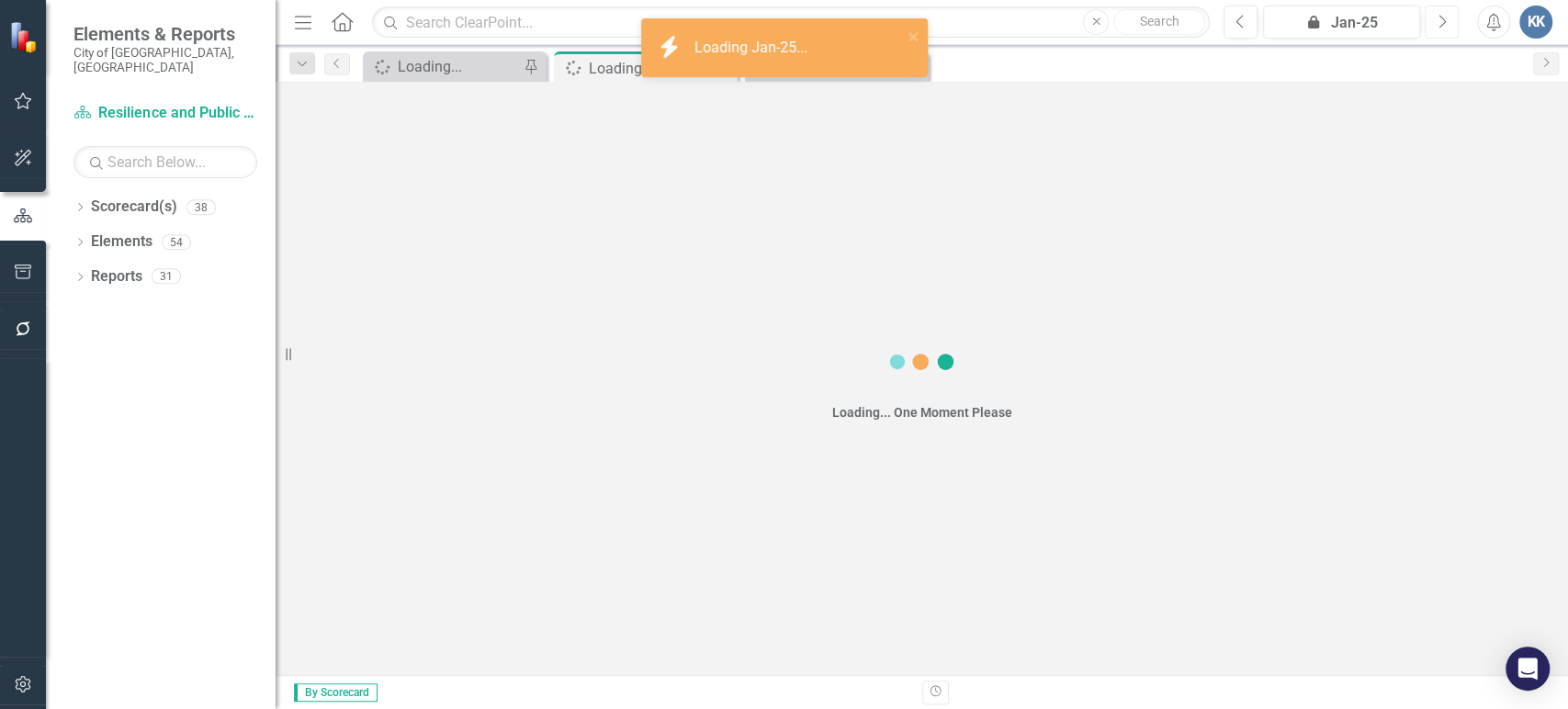
click at [782, 23] on icon "button" at bounding box center [1443, 22] width 8 height 13
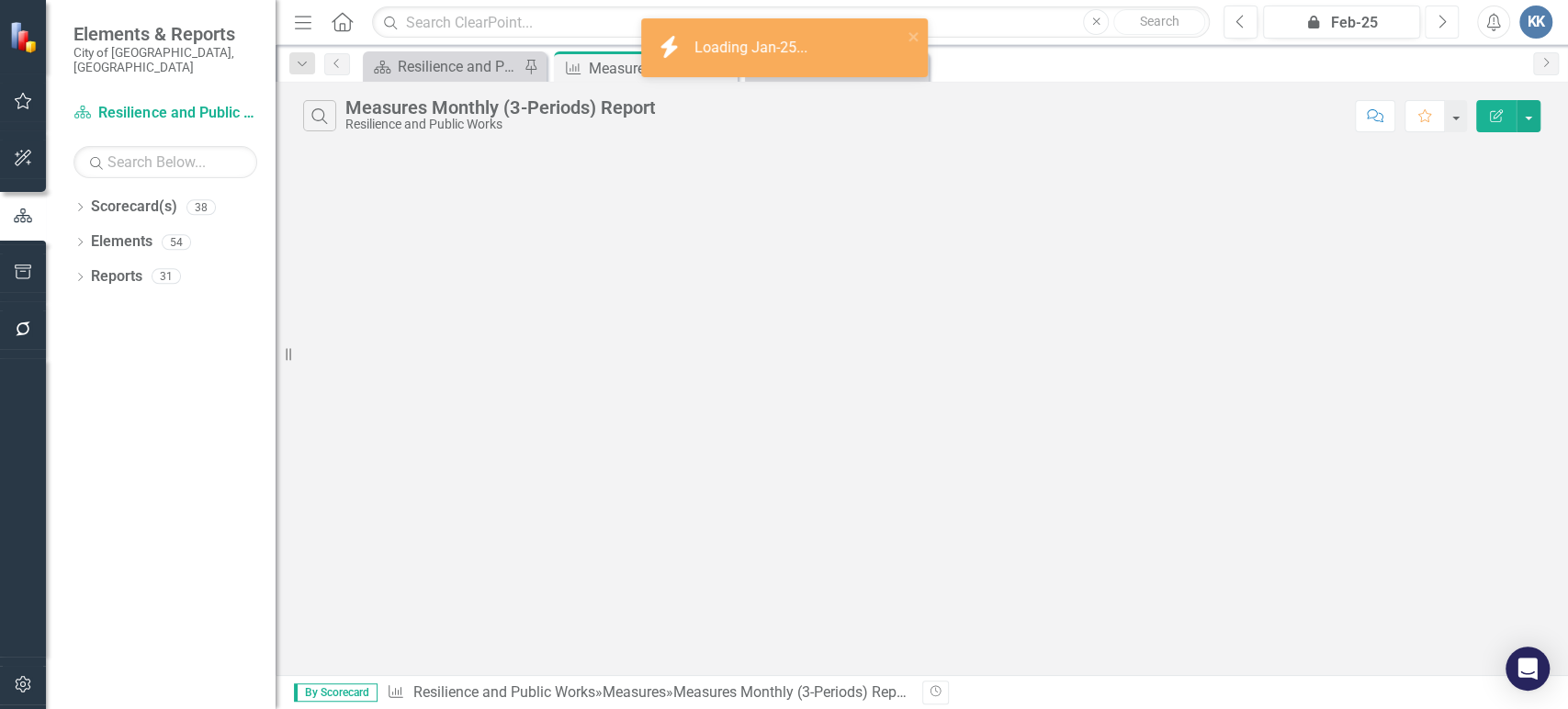
click at [782, 23] on icon "button" at bounding box center [1443, 22] width 8 height 13
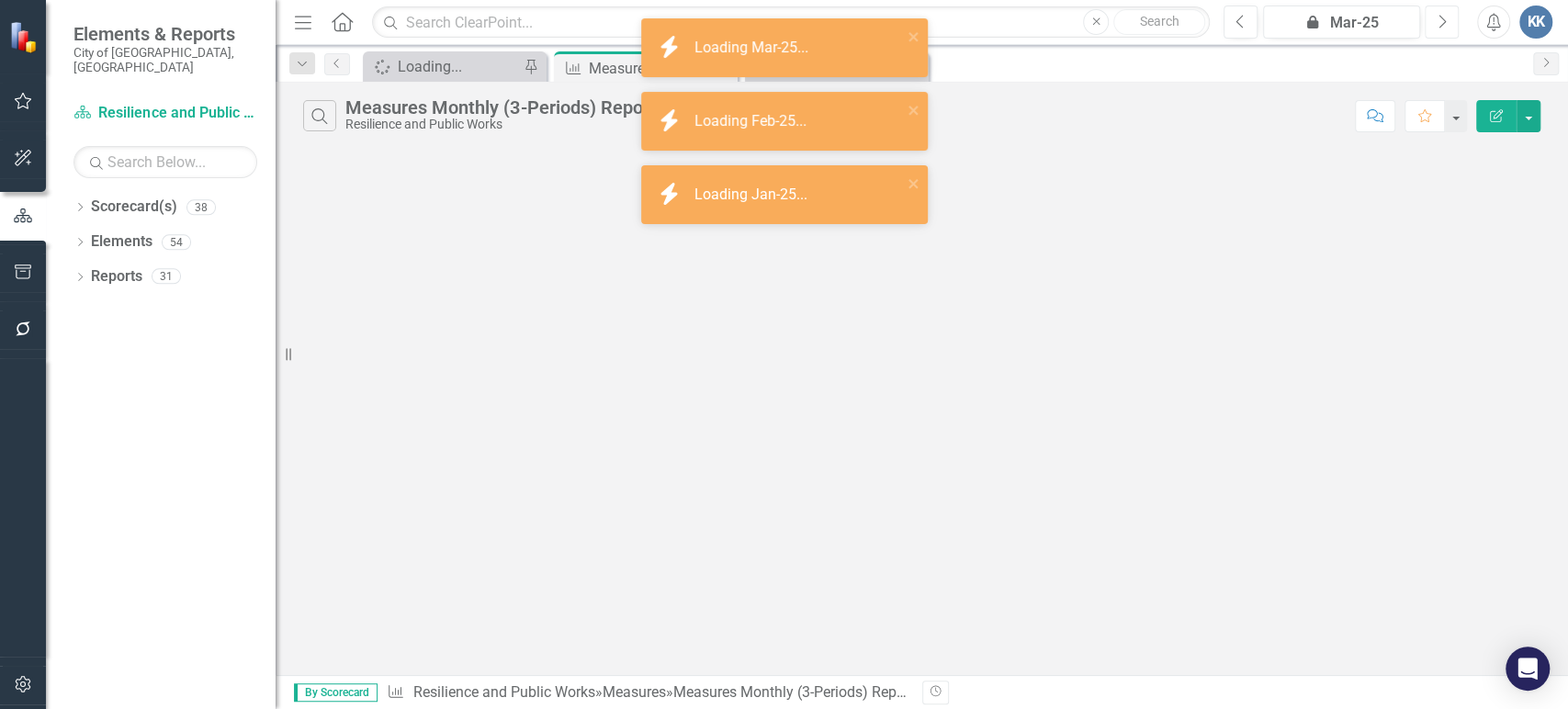
click at [782, 23] on icon "button" at bounding box center [1443, 22] width 8 height 13
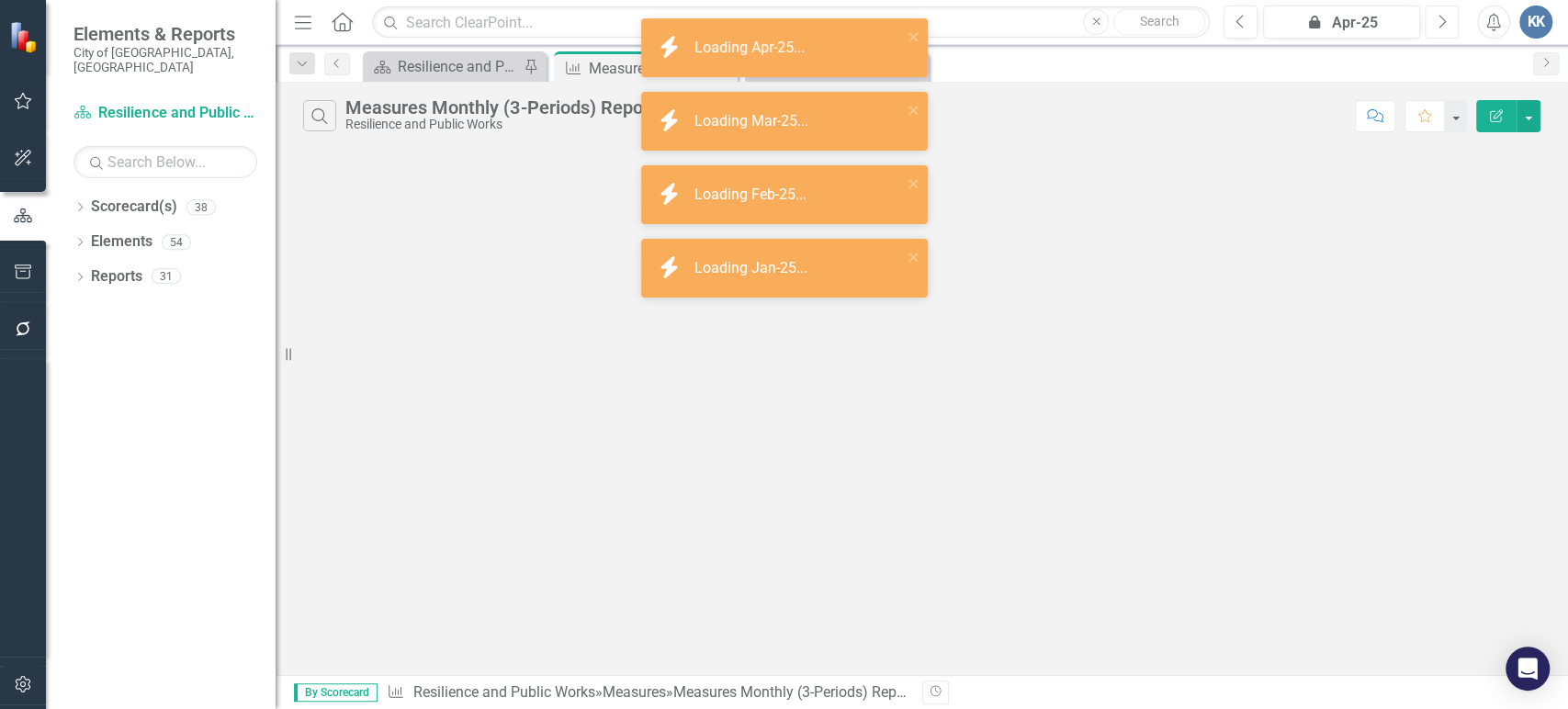
click at [782, 23] on icon "button" at bounding box center [1443, 22] width 8 height 13
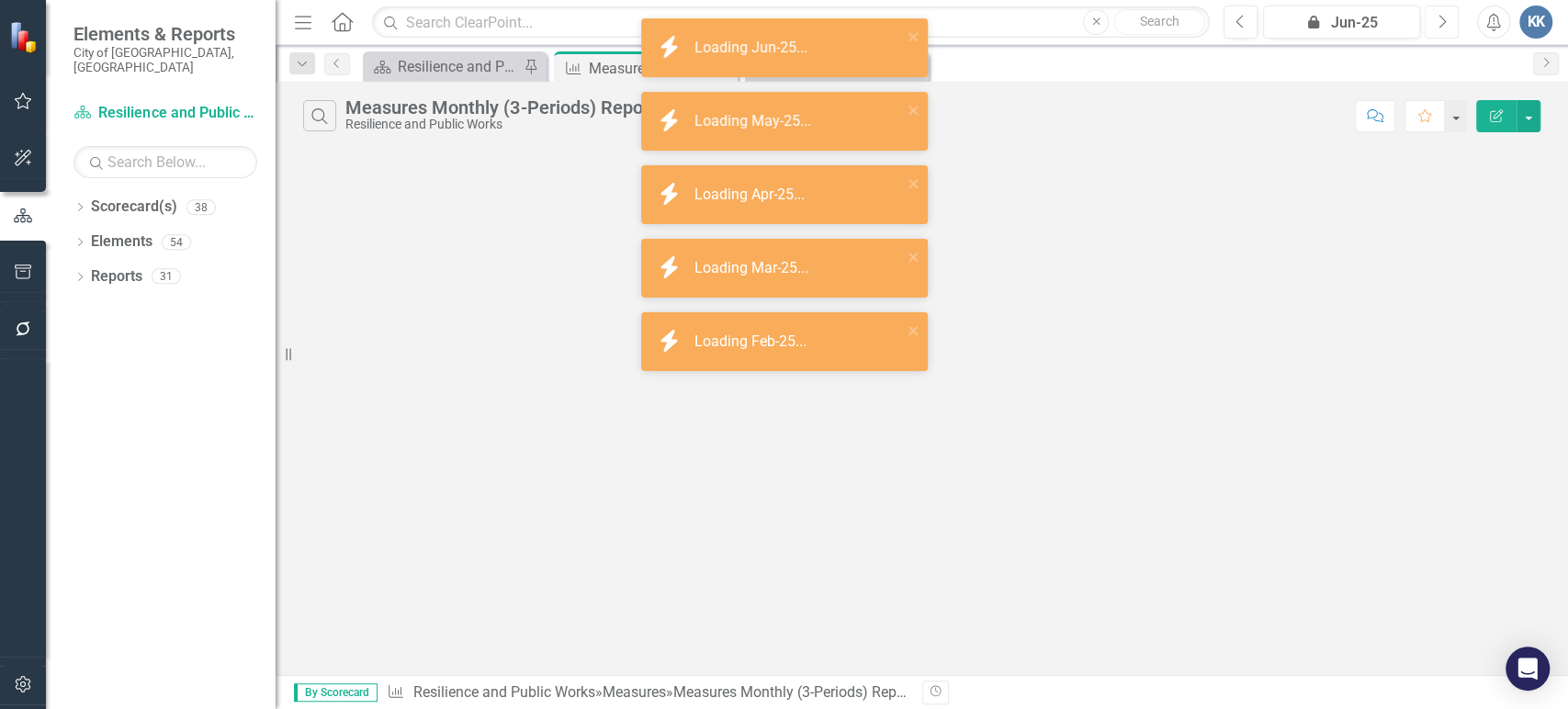
click at [782, 23] on icon "button" at bounding box center [1443, 22] width 8 height 13
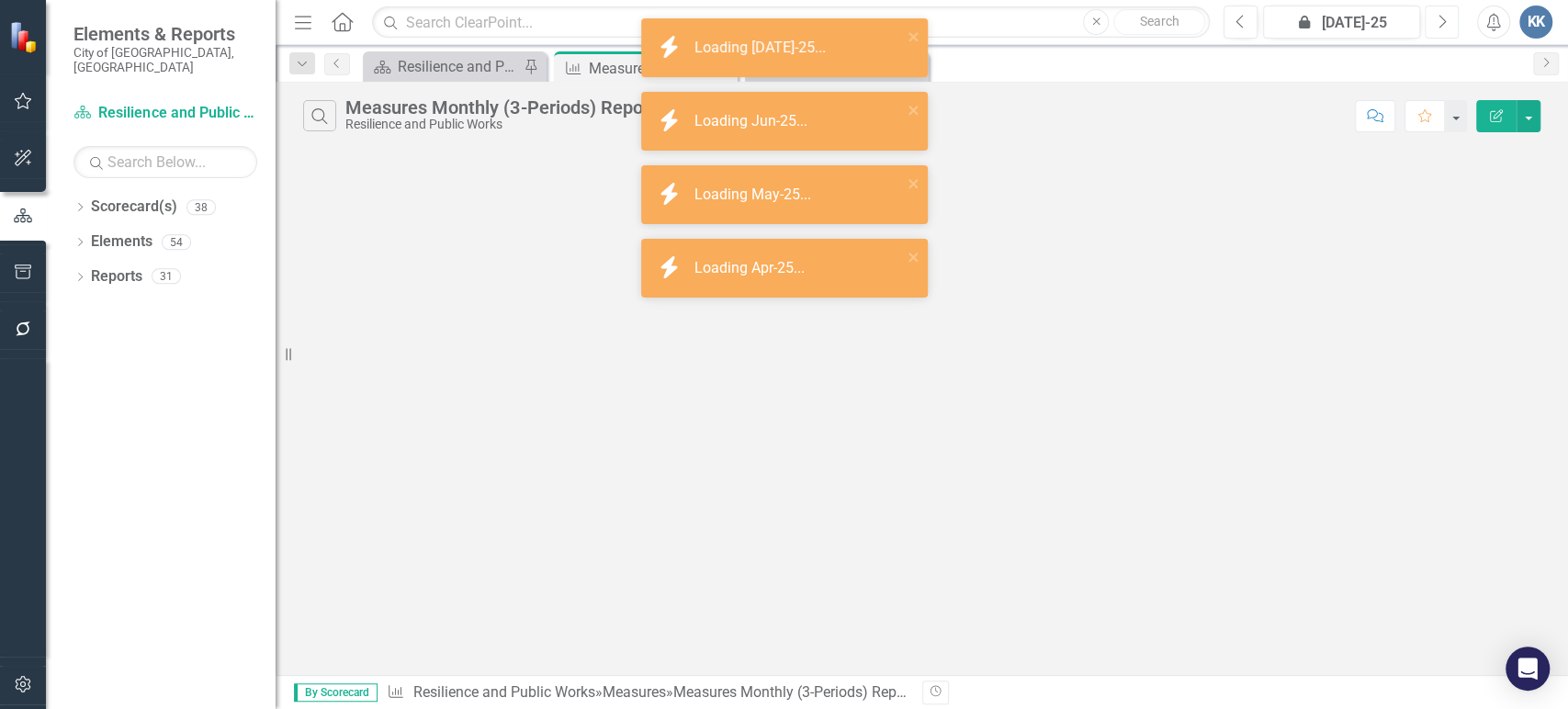
click at [782, 21] on icon "Next" at bounding box center [1442, 23] width 10 height 17
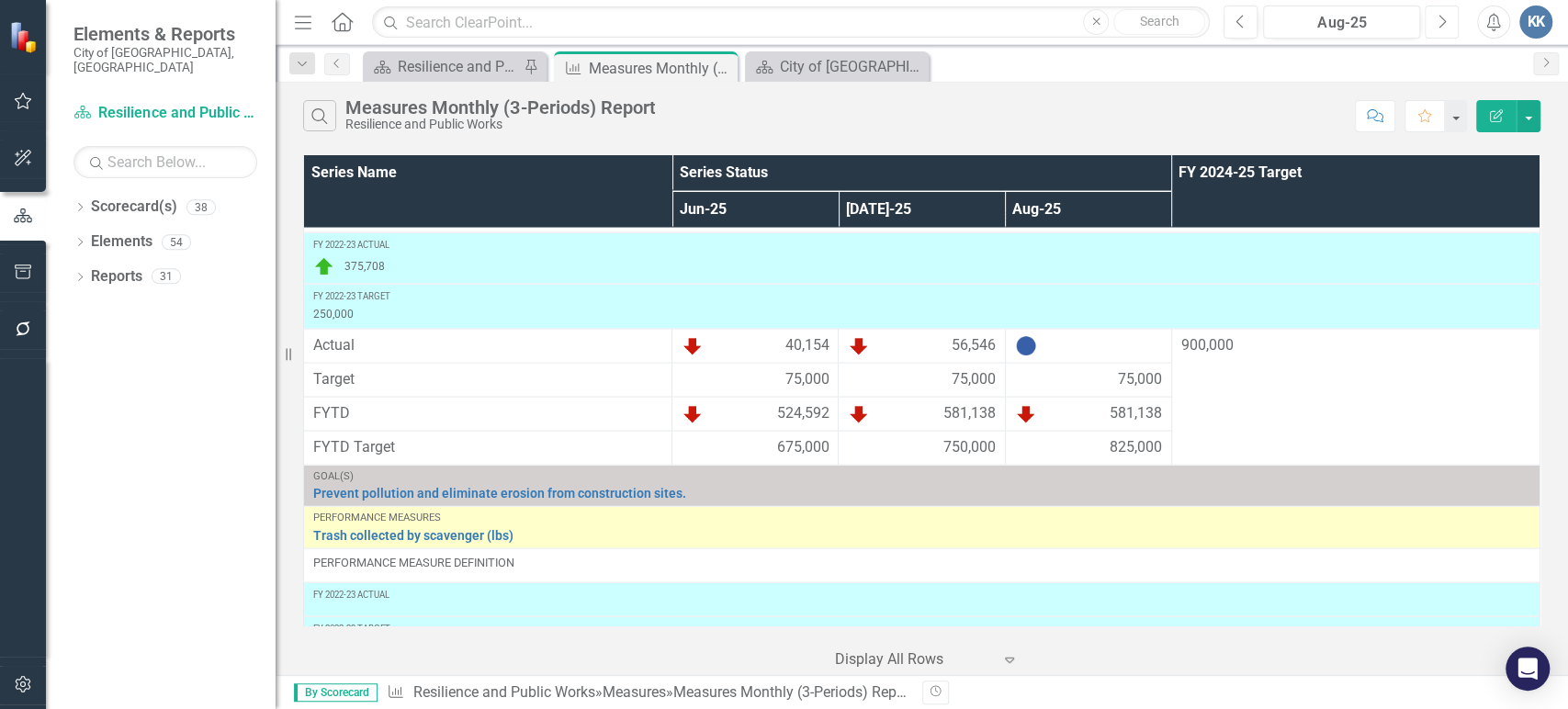
scroll to position [2346, 0]
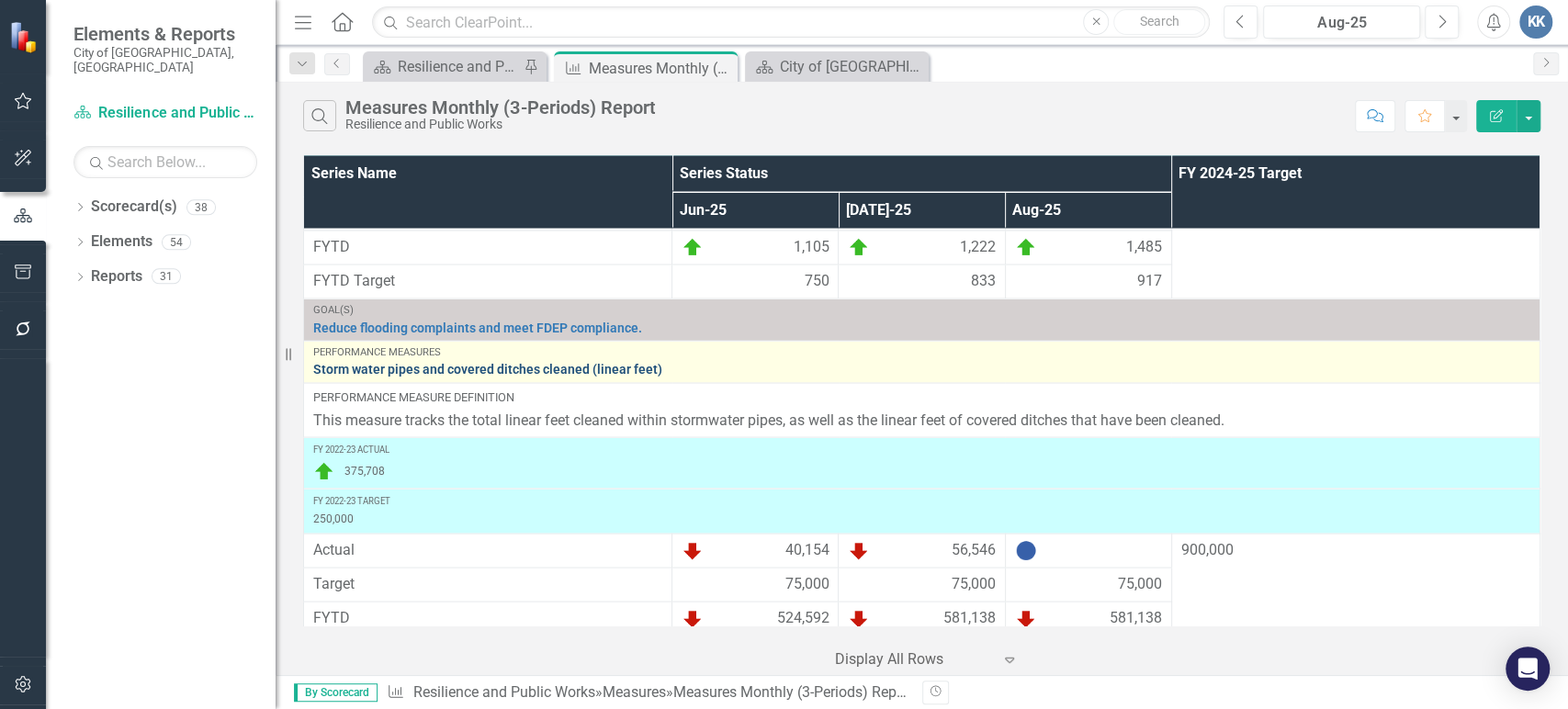
click at [641, 375] on link "Storm water pipes and covered ditches cleaned (linear feet)" at bounding box center [922, 369] width 1217 height 14
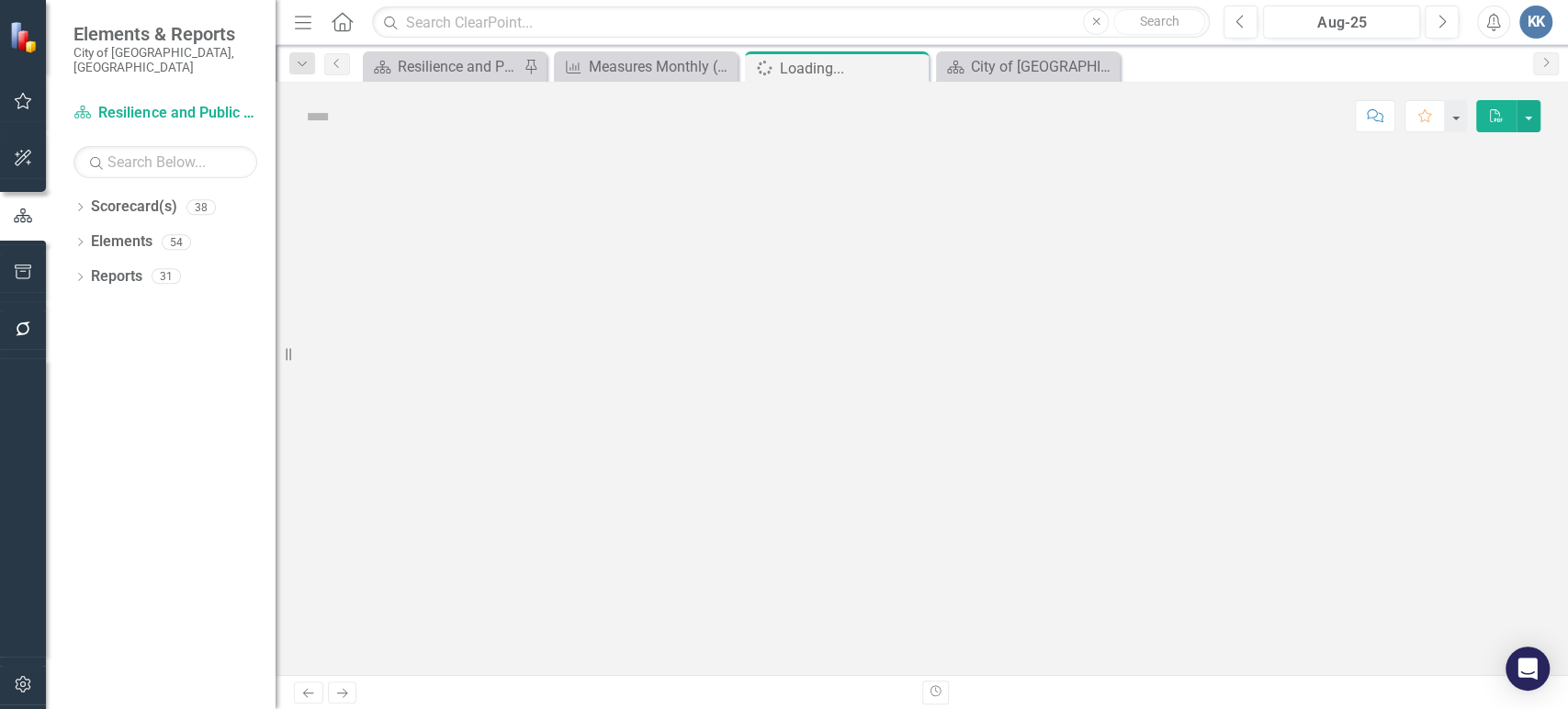
click at [641, 380] on div at bounding box center [922, 413] width 1292 height 525
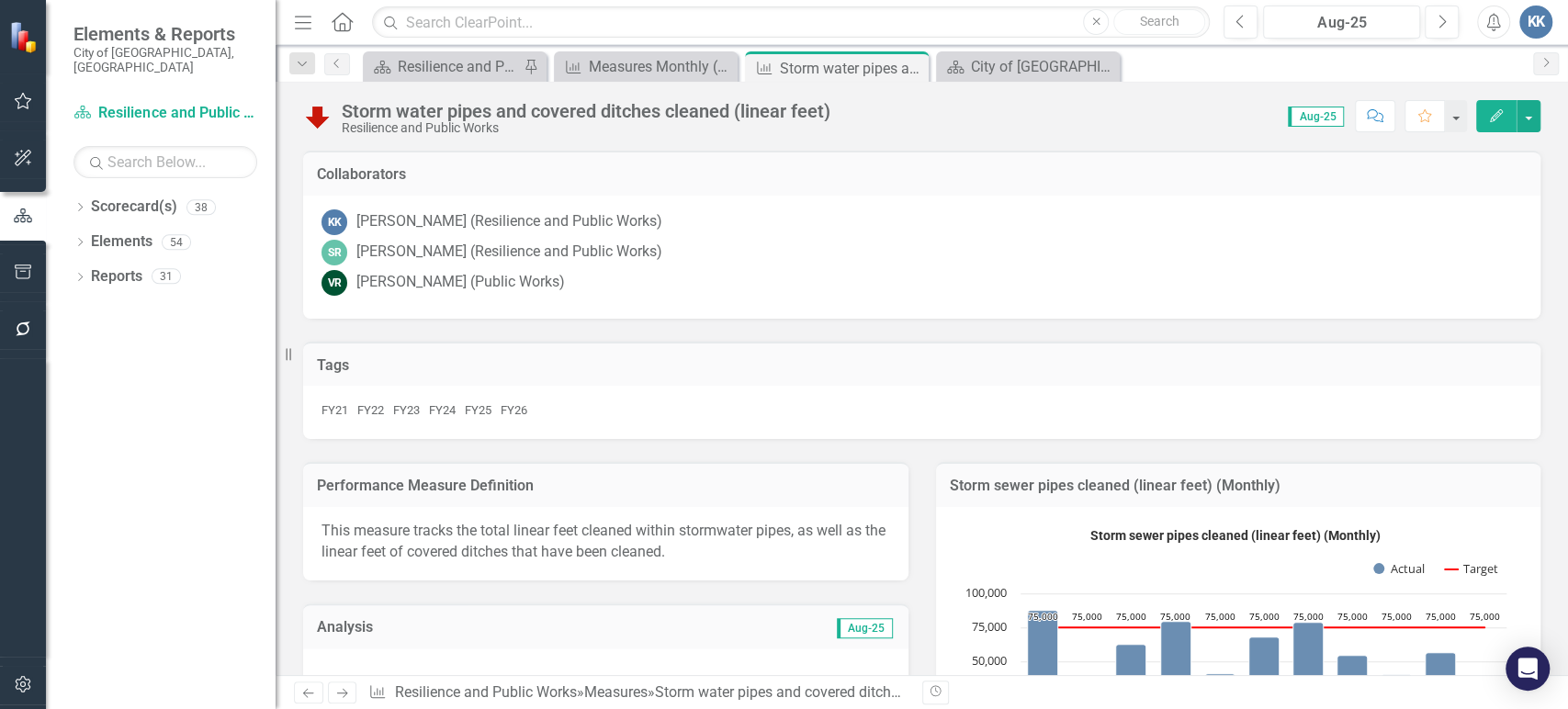
click at [647, 107] on div "Storm water pipes and covered ditches cleaned (linear feet)" at bounding box center [586, 110] width 489 height 20
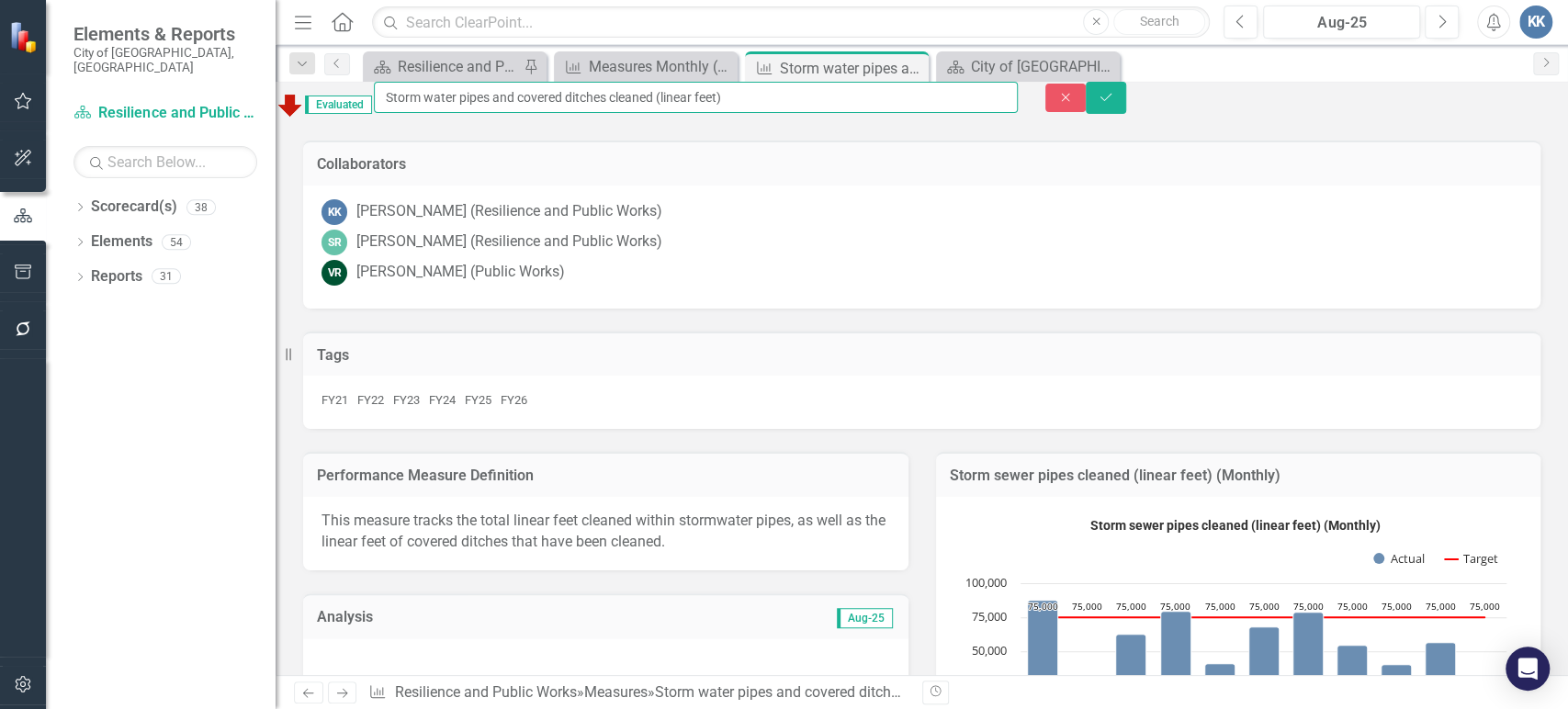
drag, startPoint x: 740, startPoint y: 108, endPoint x: 388, endPoint y: 132, distance: 352.8
click at [390, 125] on div "Evaluated Storm water pipes and covered ditches cleaned (linear feet) Close Save" at bounding box center [922, 104] width 1292 height 45
click at [782, 105] on button "Close" at bounding box center [1065, 98] width 40 height 28
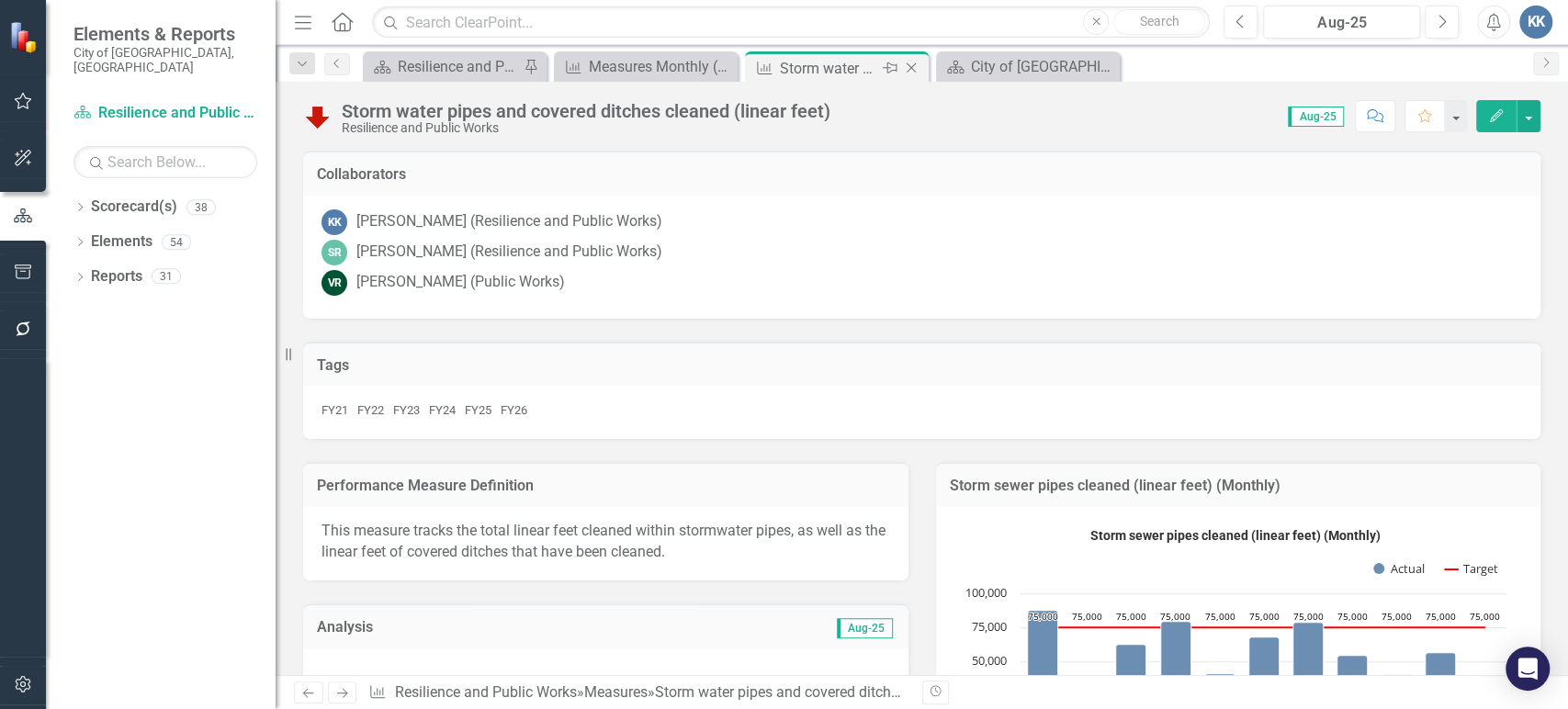
click at [782, 64] on icon "Close" at bounding box center [911, 68] width 19 height 15
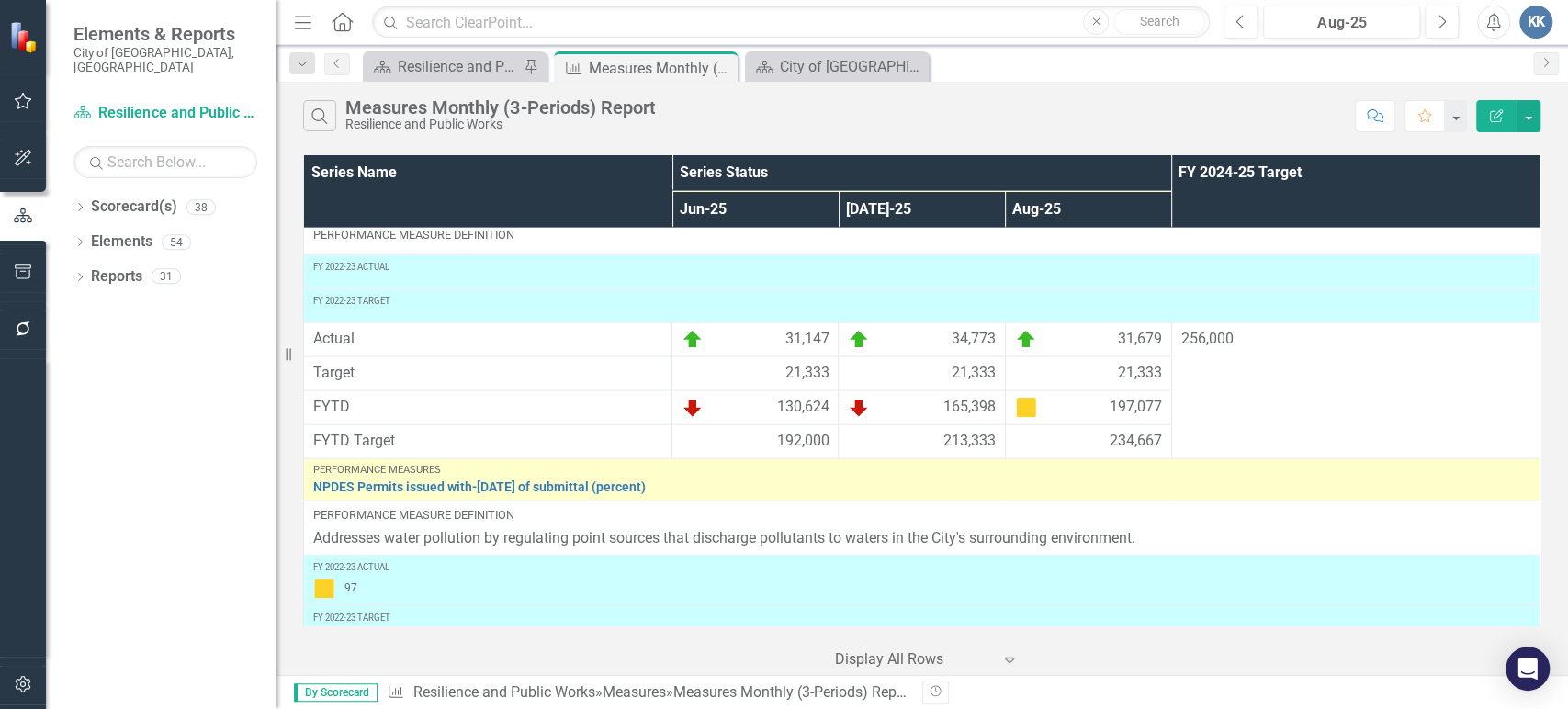
scroll to position [3020, 0]
